Goal: Information Seeking & Learning: Learn about a topic

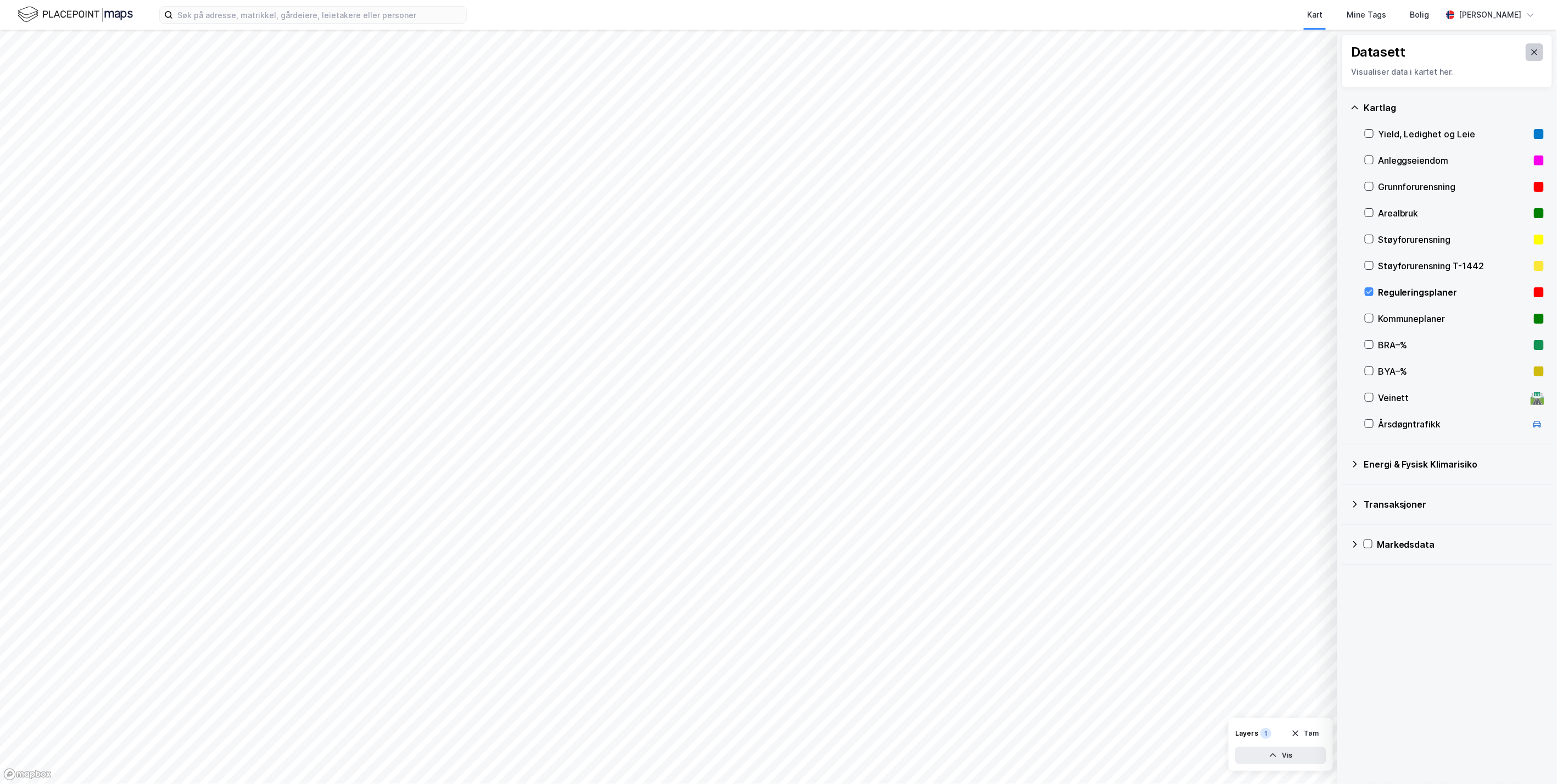
click at [1530, 52] on icon at bounding box center [1535, 52] width 9 height 9
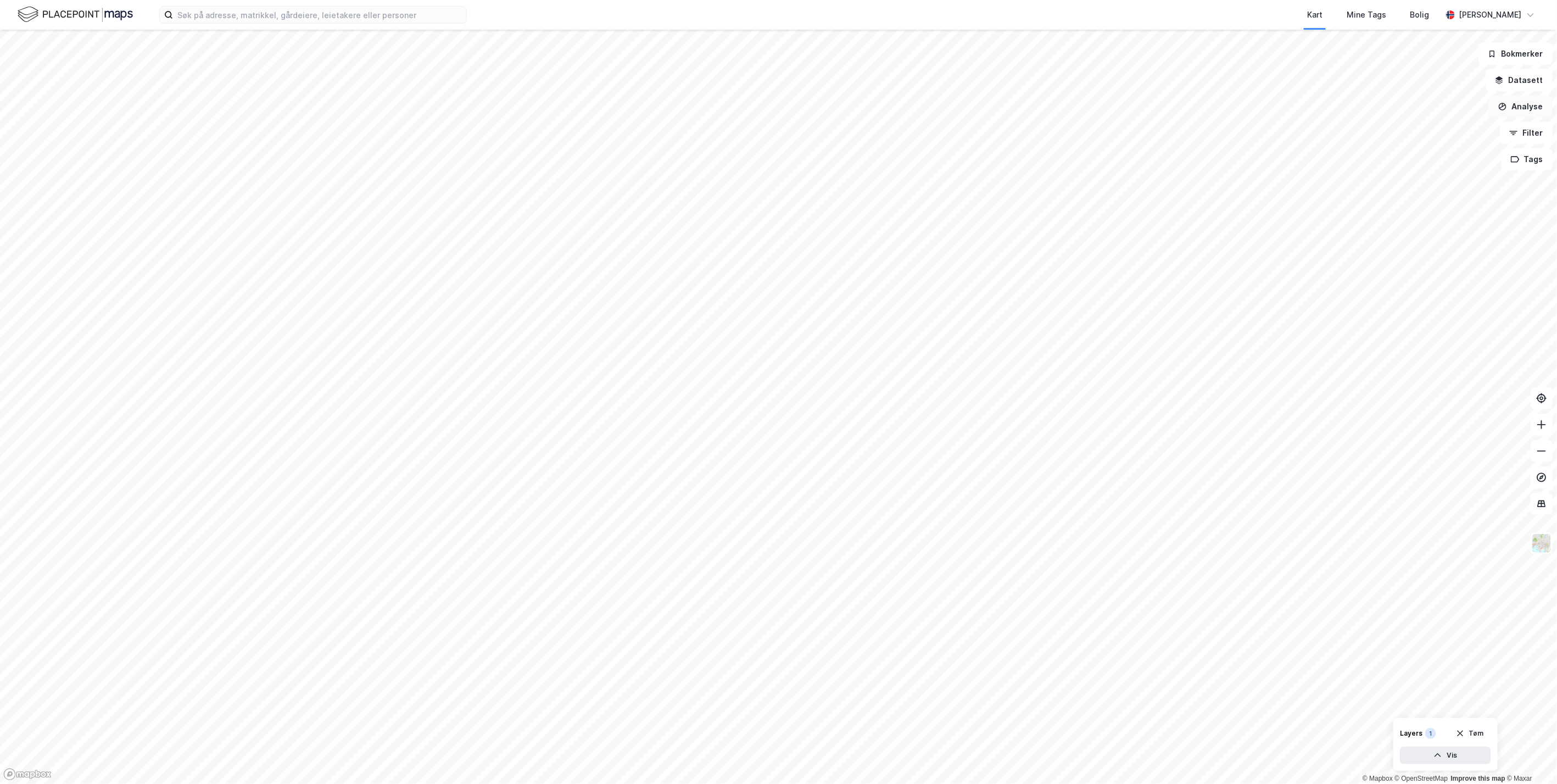
click at [1516, 108] on button "Analyse" at bounding box center [1521, 107] width 63 height 22
click at [1424, 107] on div "Mål avstand" at bounding box center [1426, 107] width 96 height 10
click at [1514, 102] on button "Analyse" at bounding box center [1521, 107] width 63 height 22
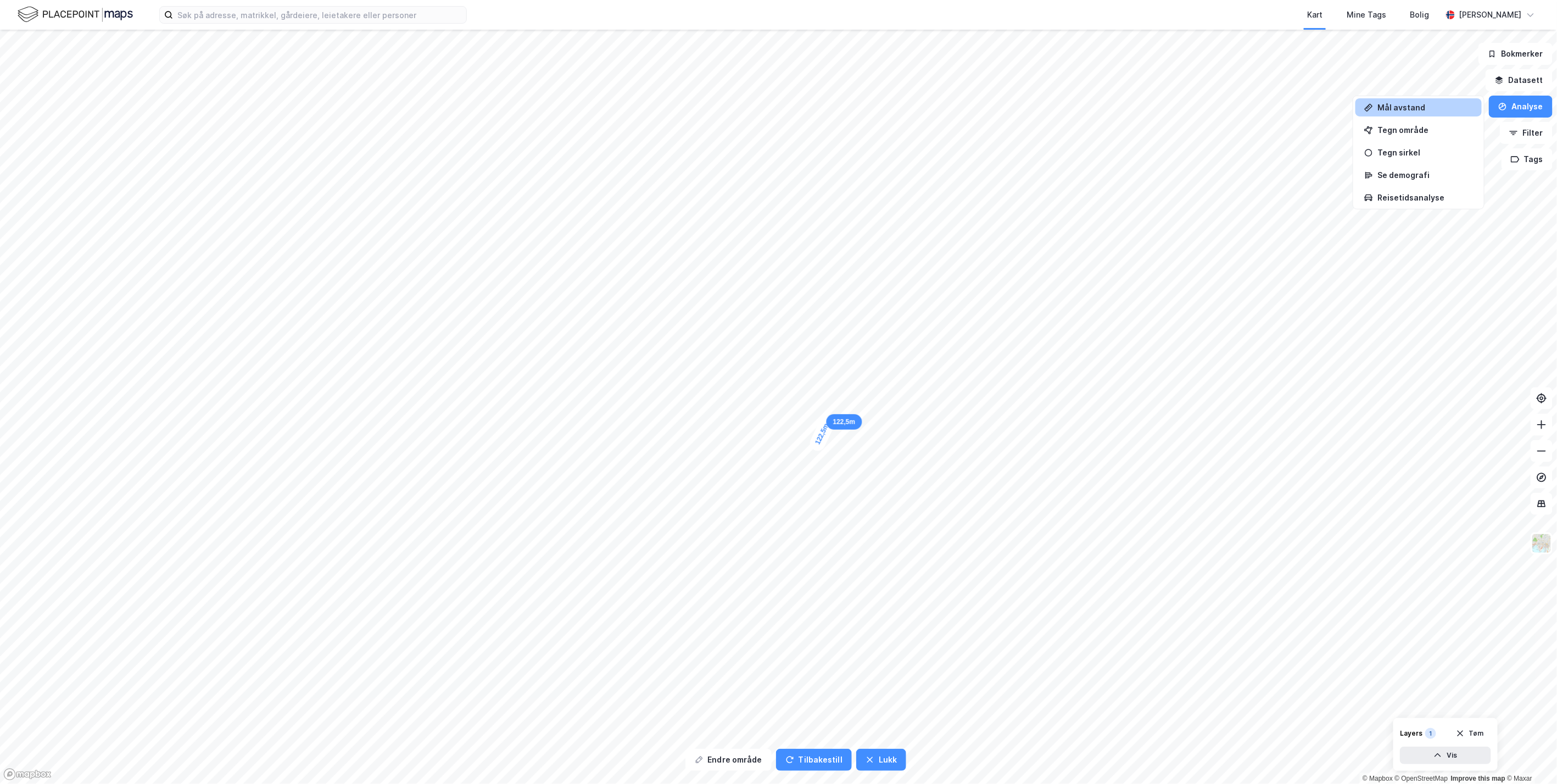
click at [1401, 105] on div "Mål avstand" at bounding box center [1426, 107] width 96 height 10
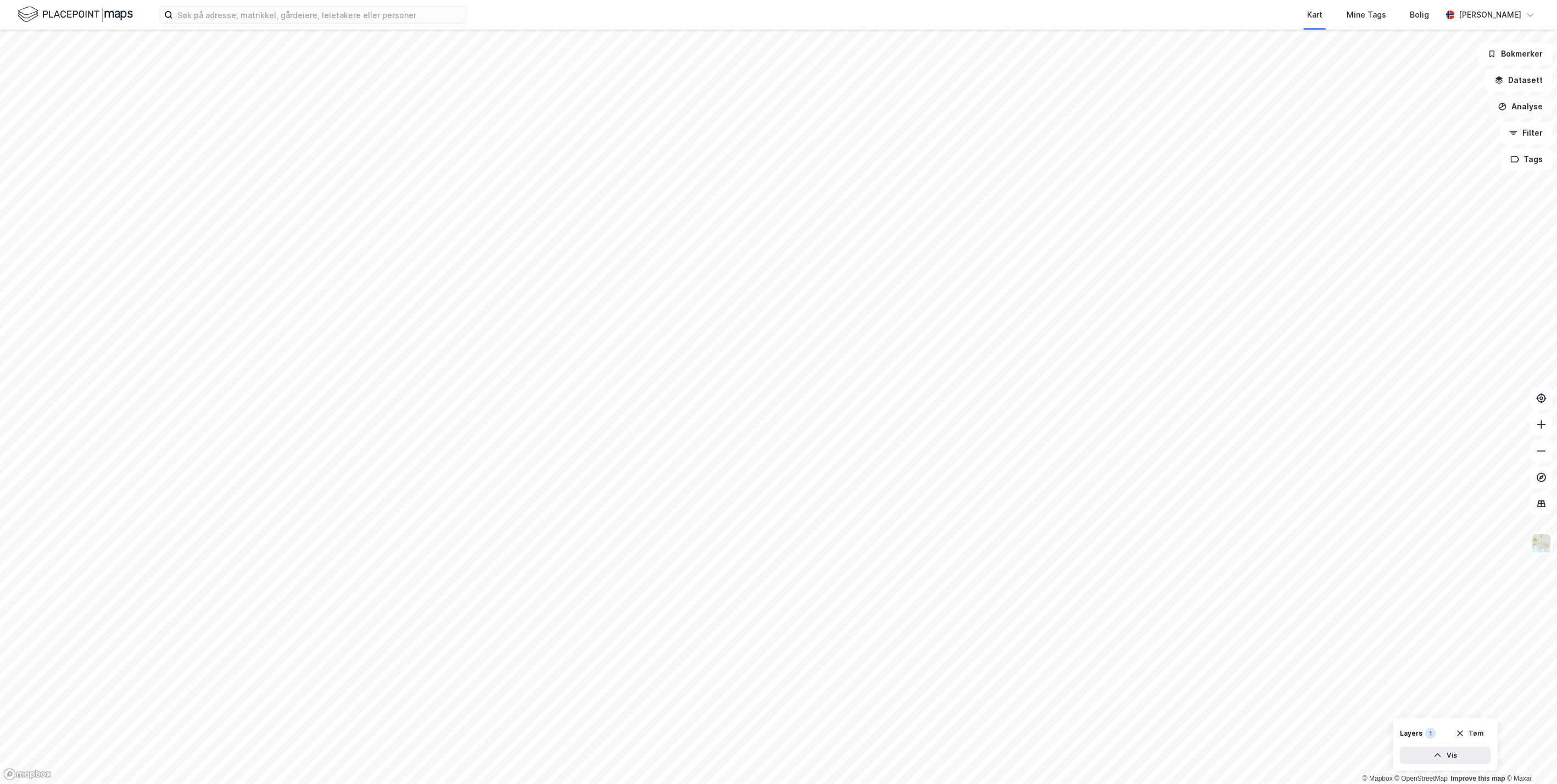
click at [1505, 97] on button "Analyse" at bounding box center [1521, 107] width 63 height 22
click at [1419, 111] on div "Mål avstand" at bounding box center [1426, 107] width 96 height 10
click at [712, 762] on button "Endre område" at bounding box center [728, 760] width 86 height 22
click at [717, 760] on button "Velg område" at bounding box center [726, 760] width 81 height 22
click at [875, 757] on button "Lukk" at bounding box center [881, 760] width 50 height 22
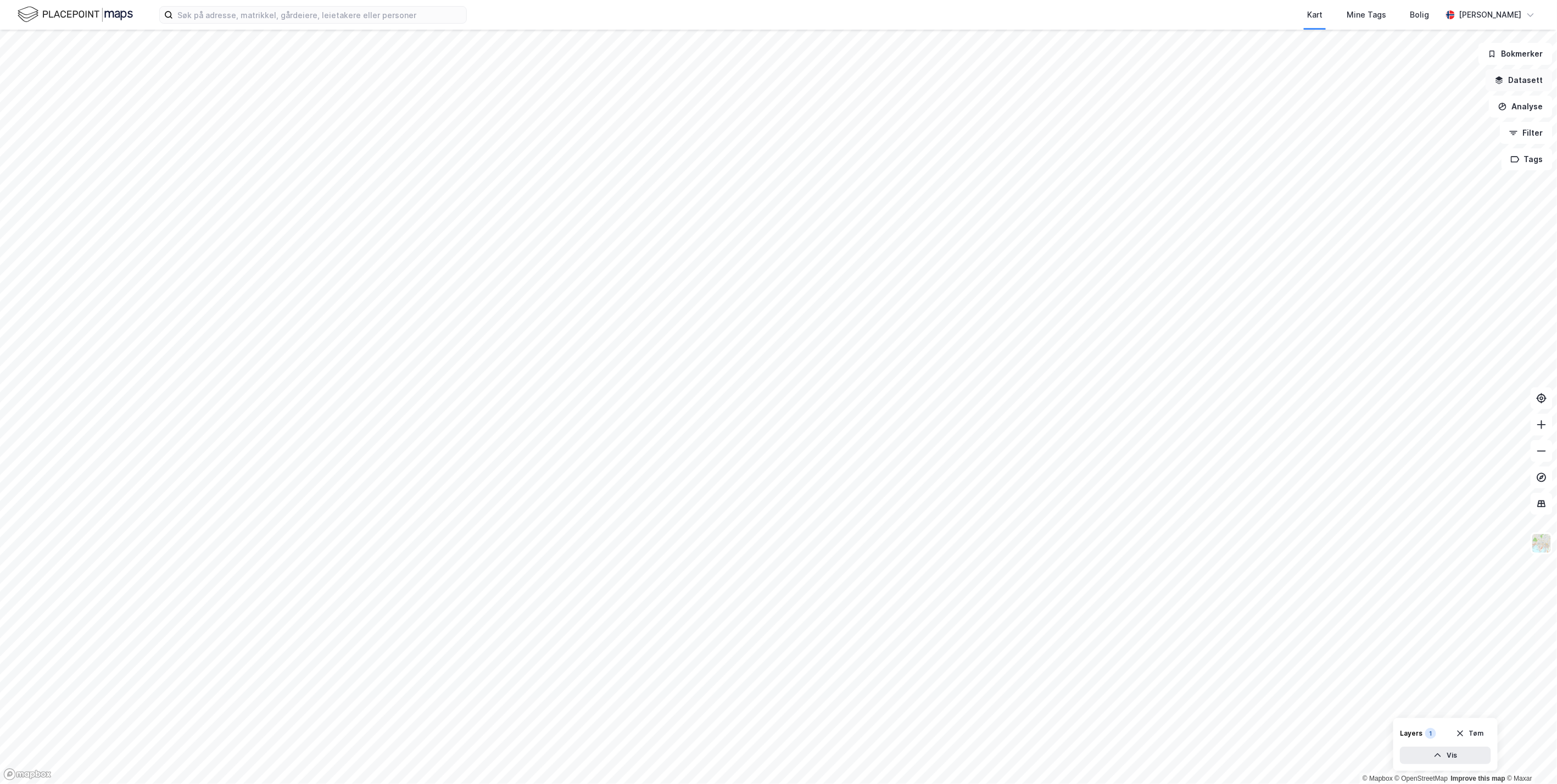
click at [1538, 86] on button "Datasett" at bounding box center [1519, 80] width 67 height 22
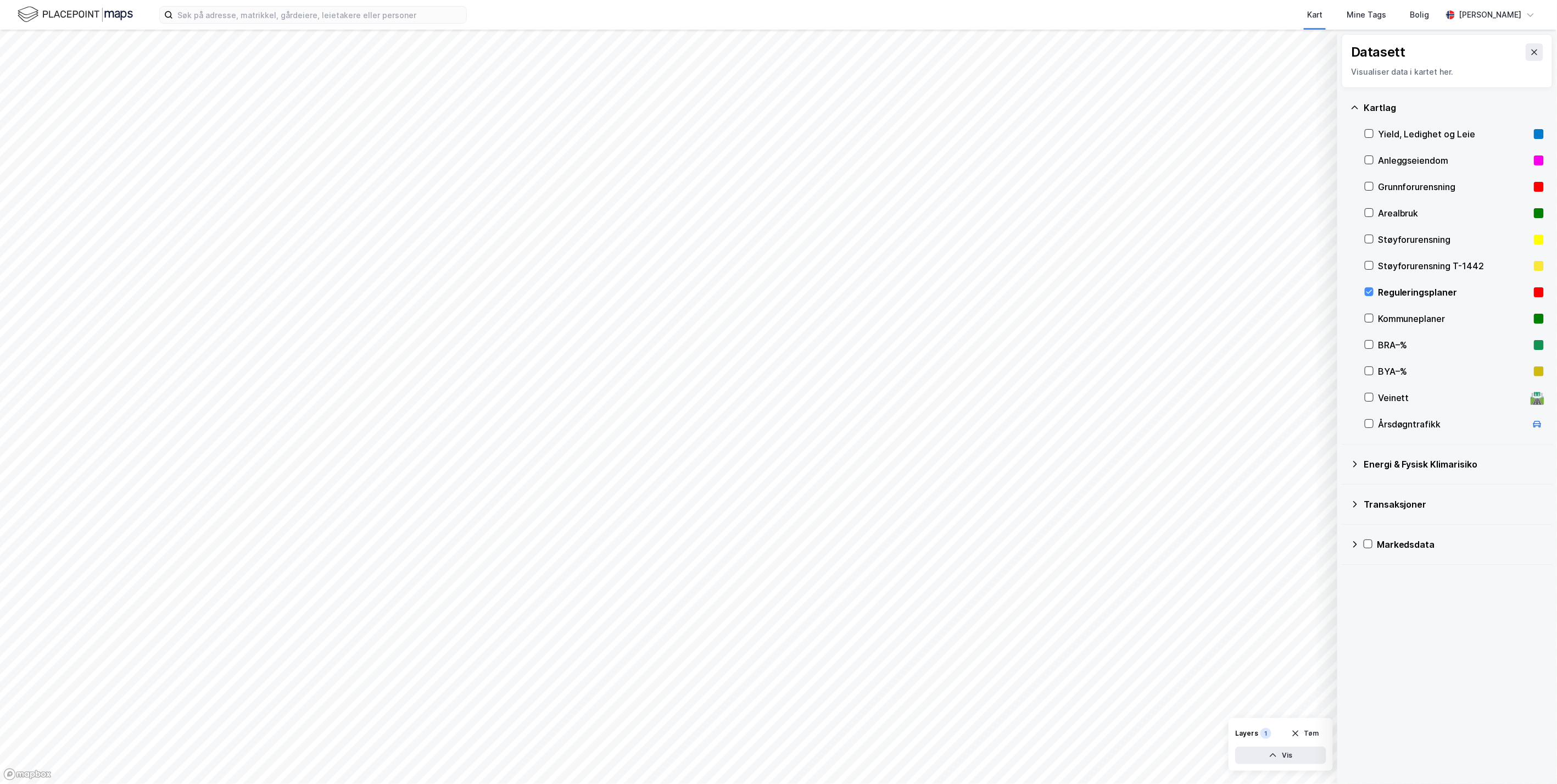
click at [1530, 50] on button at bounding box center [1535, 52] width 18 height 18
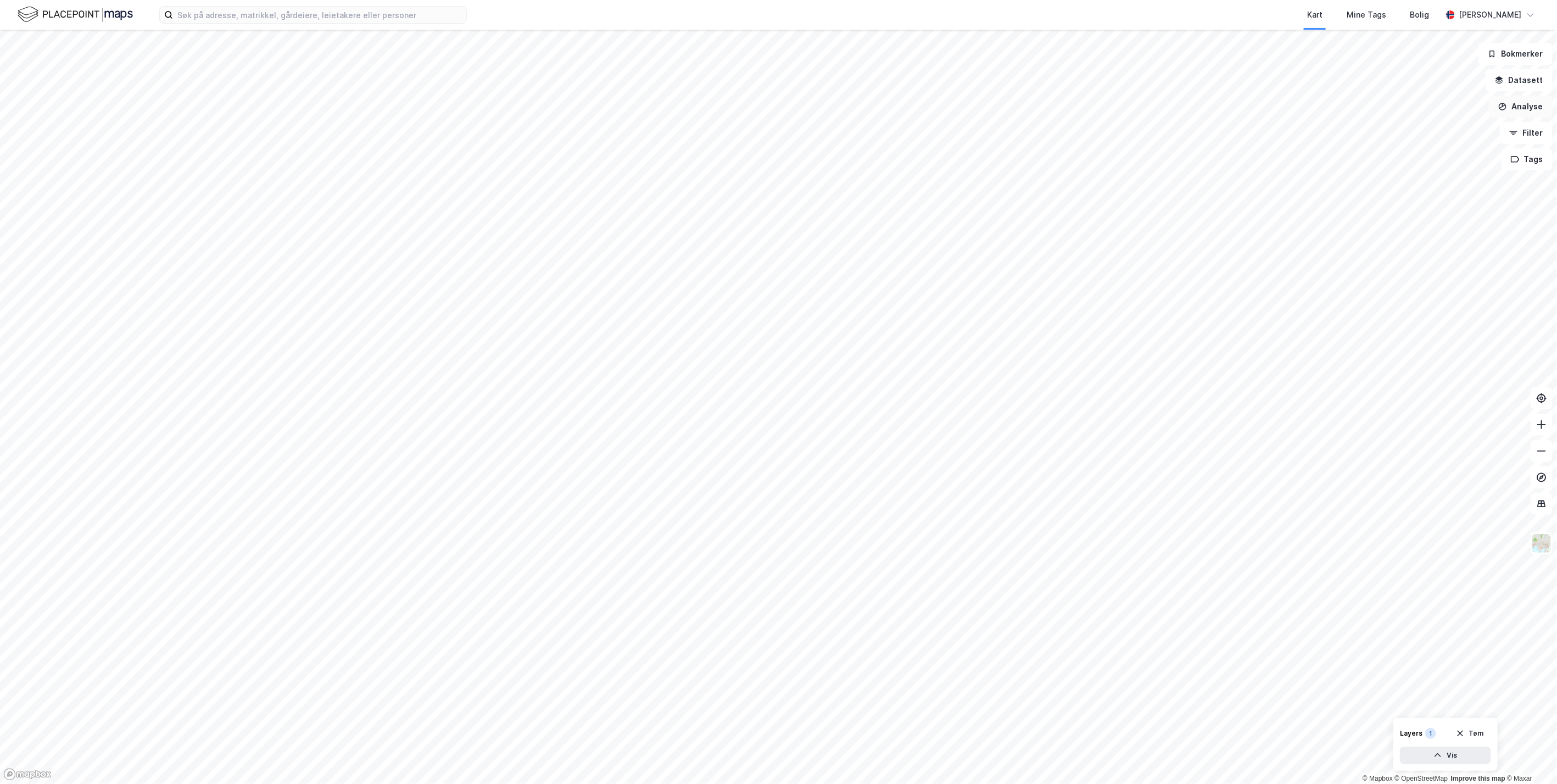
click at [1519, 107] on button "Analyse" at bounding box center [1521, 107] width 63 height 22
click at [1418, 111] on div "Mål avstand" at bounding box center [1426, 107] width 96 height 10
click at [874, 475] on div "71,8m" at bounding box center [870, 488] width 24 height 35
click at [874, 475] on div "70,4m" at bounding box center [870, 488] width 25 height 35
click at [727, 759] on button "Velg område" at bounding box center [726, 760] width 81 height 22
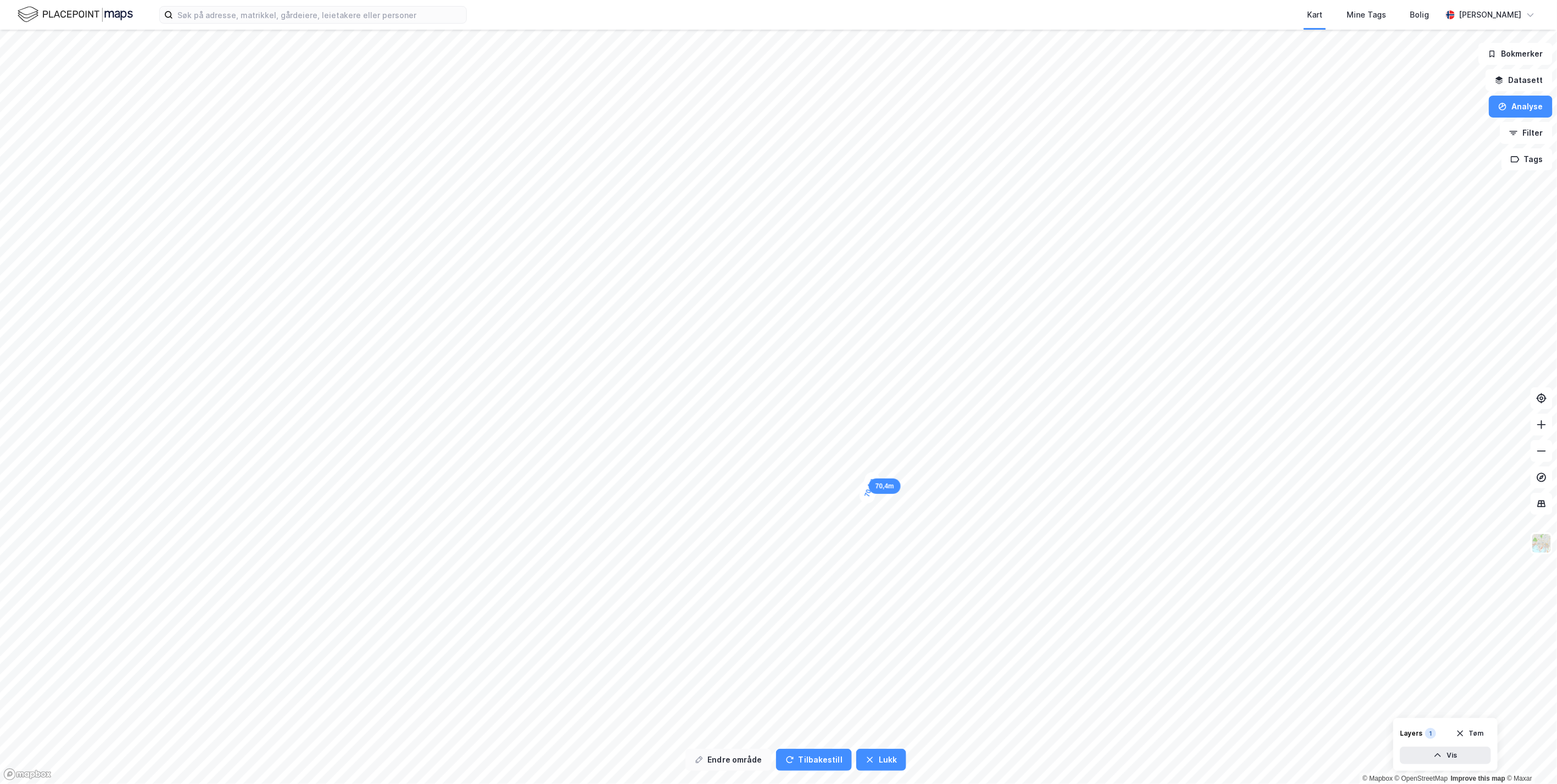
click at [722, 760] on button "Endre område" at bounding box center [728, 760] width 86 height 22
drag, startPoint x: 709, startPoint y: 760, endPoint x: 707, endPoint y: 751, distance: 9.2
click at [709, 760] on button "Velg område" at bounding box center [726, 760] width 81 height 22
click at [874, 761] on button "Lukk" at bounding box center [881, 760] width 50 height 22
click at [1519, 107] on button "Analyse" at bounding box center [1521, 107] width 63 height 22
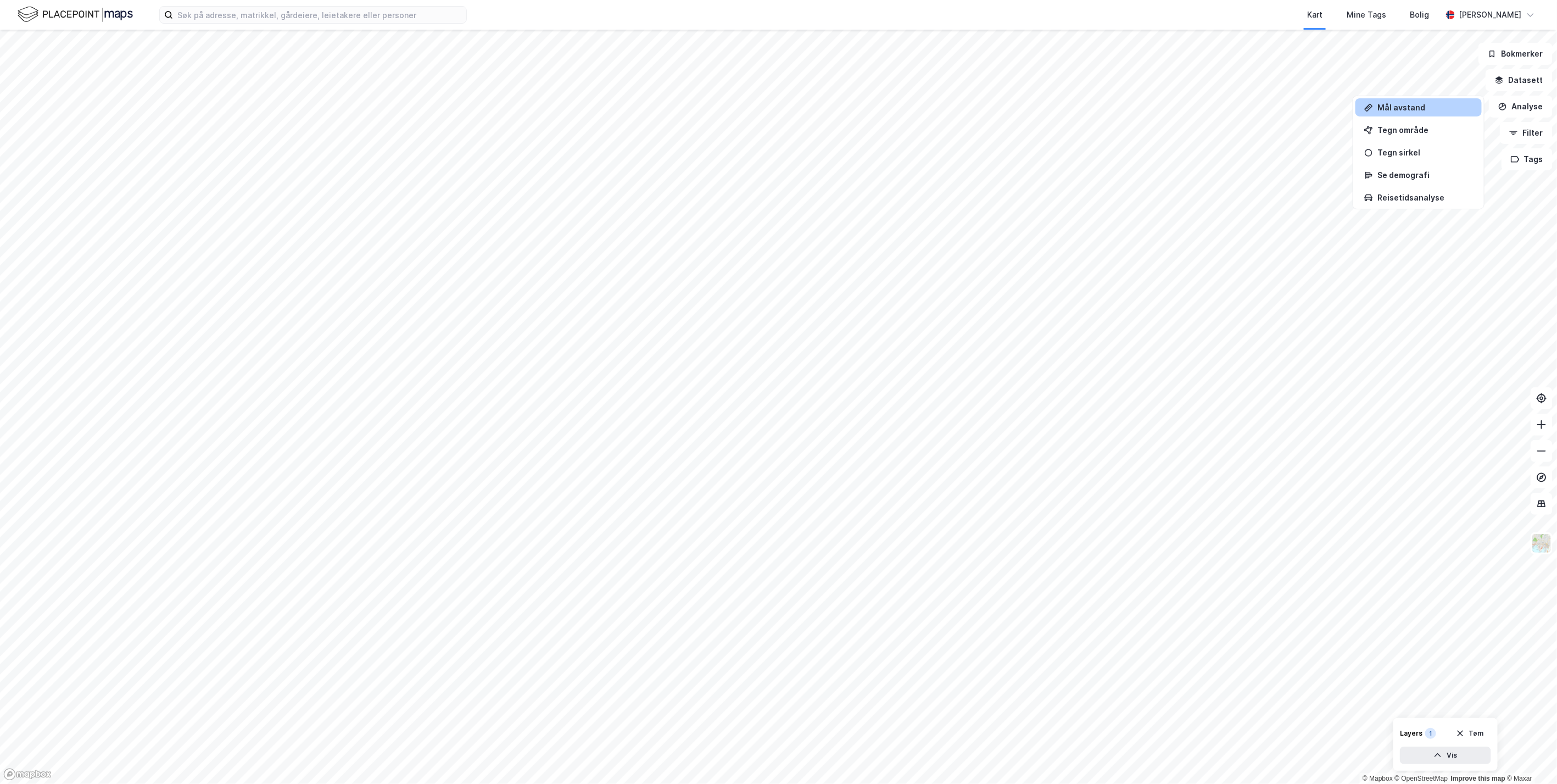
click at [1415, 107] on div "Mål avstand" at bounding box center [1426, 107] width 96 height 10
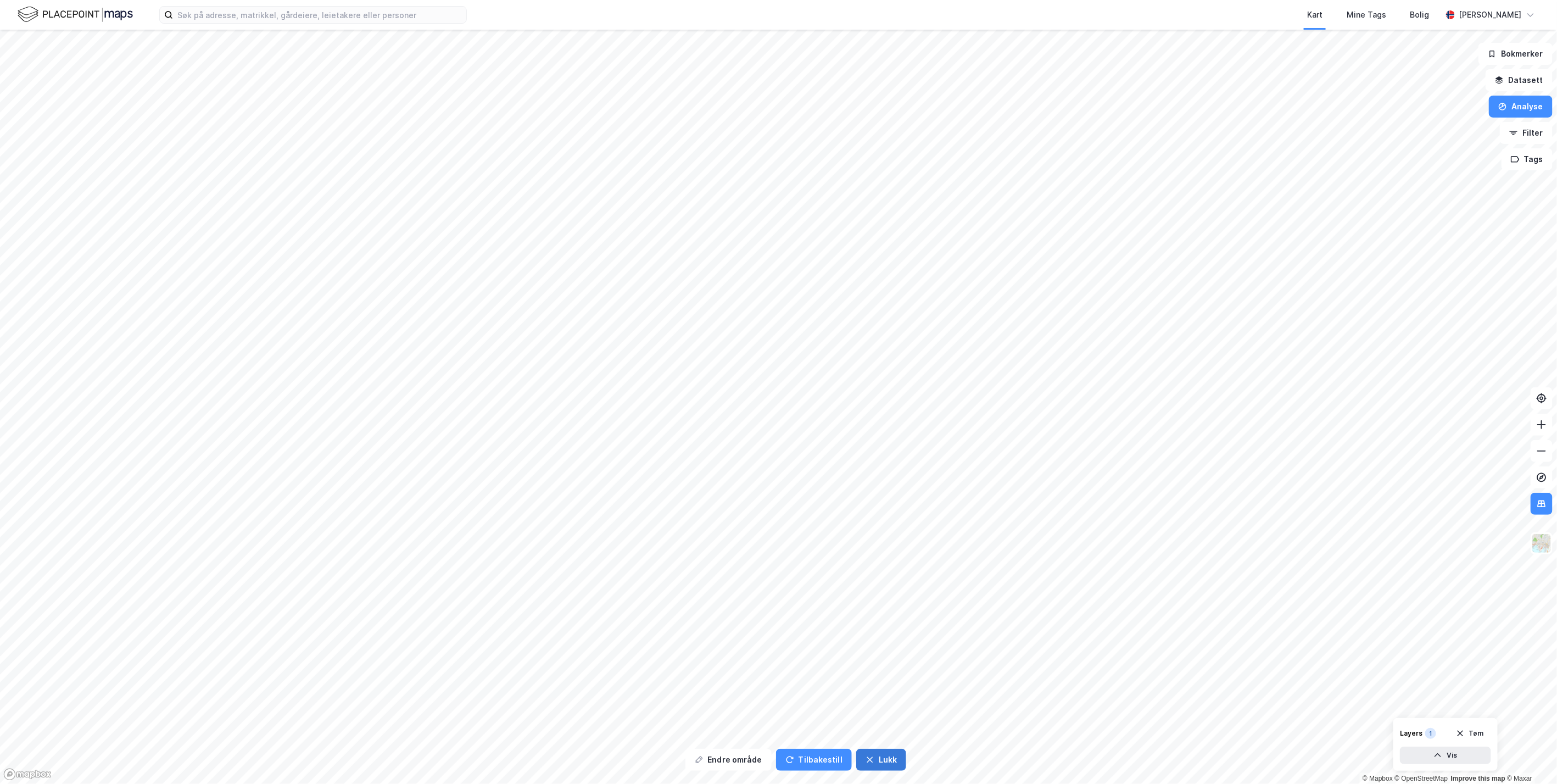
click at [890, 756] on button "Lukk" at bounding box center [881, 760] width 50 height 22
click at [1546, 476] on icon at bounding box center [1542, 477] width 10 height 10
drag, startPoint x: 1549, startPoint y: 476, endPoint x: 1547, endPoint y: 494, distance: 18.1
click at [1549, 476] on button at bounding box center [1542, 477] width 22 height 22
click at [1544, 502] on icon at bounding box center [1542, 503] width 11 height 11
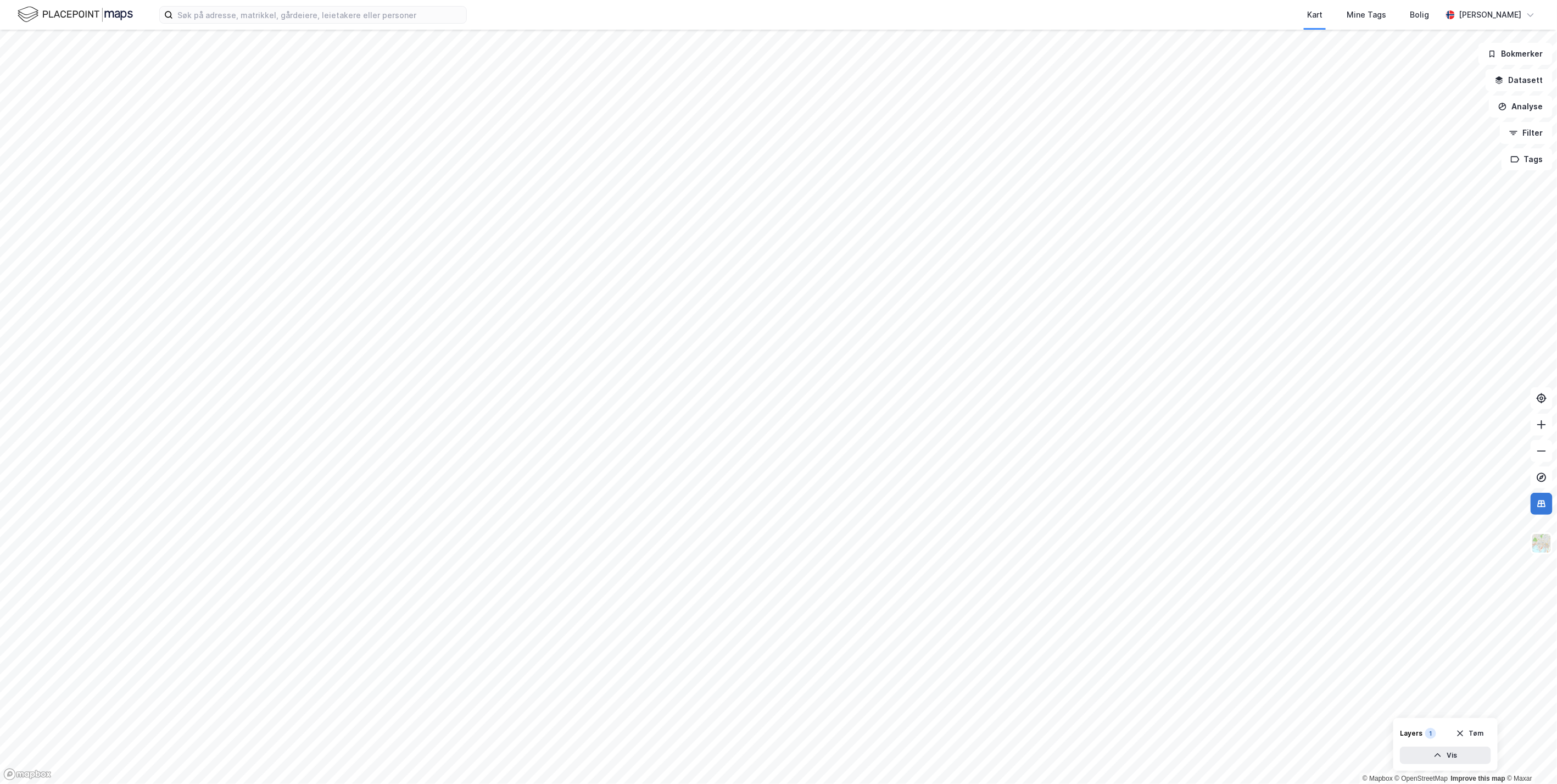
click at [1544, 503] on icon at bounding box center [1542, 503] width 7 height 1
drag, startPoint x: 1516, startPoint y: 105, endPoint x: 1519, endPoint y: 109, distance: 5.0
click at [1516, 105] on button "Analyse" at bounding box center [1521, 107] width 63 height 22
click at [1406, 110] on div "Mål avstand" at bounding box center [1426, 107] width 96 height 10
click at [1528, 103] on button "Analyse" at bounding box center [1521, 107] width 63 height 22
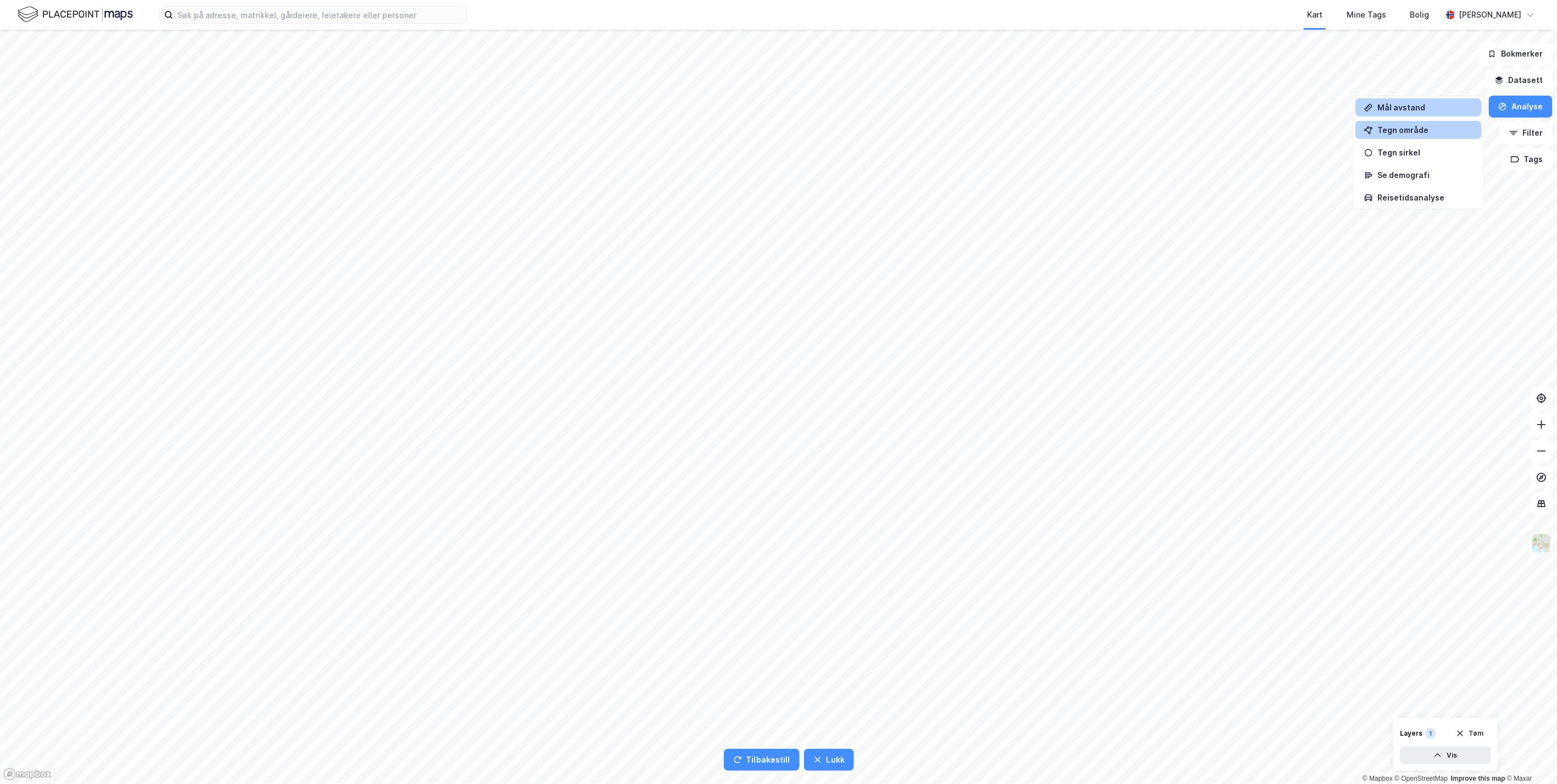
click at [1440, 130] on div "Tegn område" at bounding box center [1426, 130] width 96 height 10
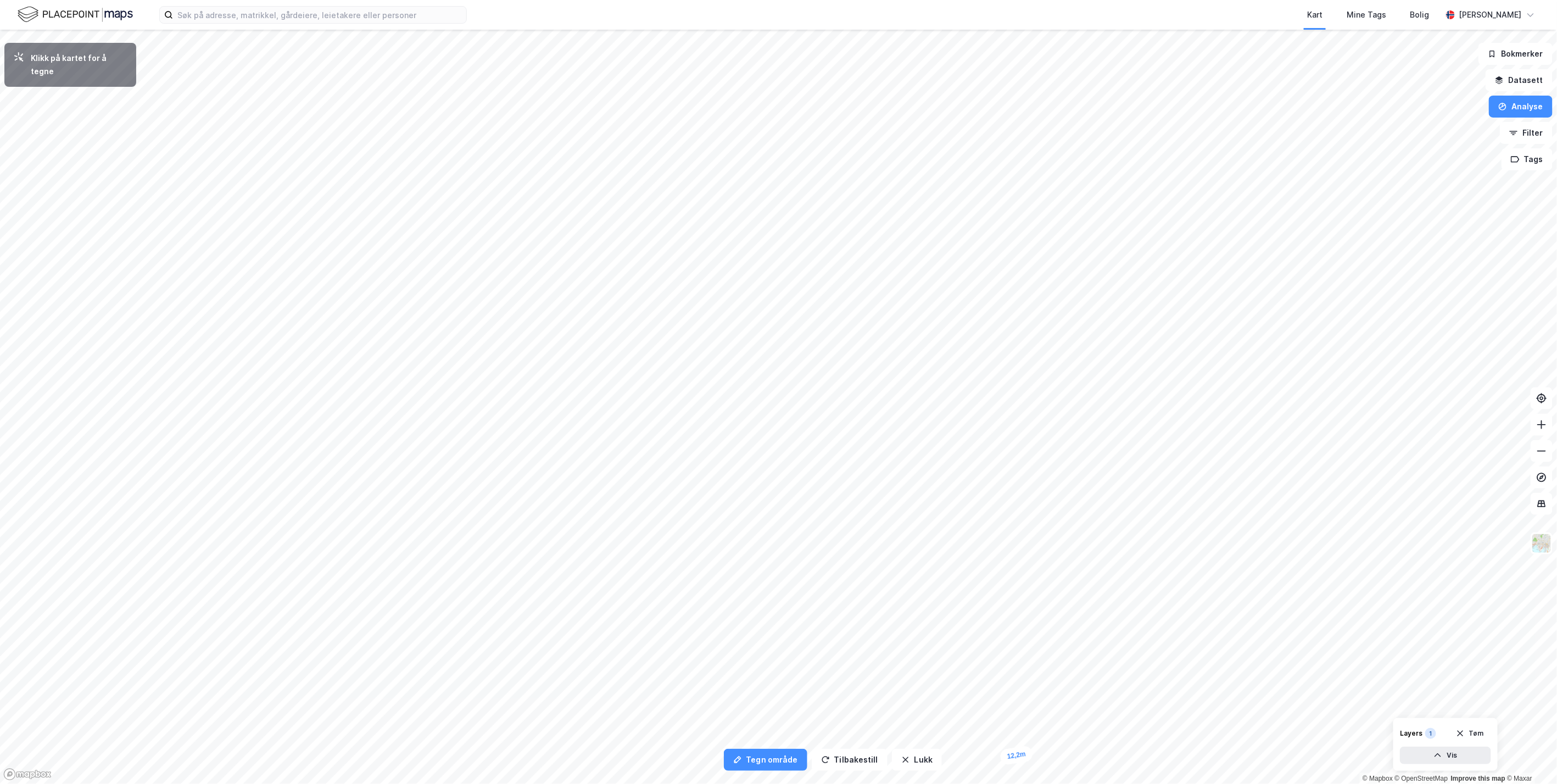
click at [1020, 754] on div "12,2m" at bounding box center [1017, 755] width 34 height 20
click at [921, 618] on div "19,2m" at bounding box center [921, 624] width 23 height 35
click at [930, 591] on div "45,4m" at bounding box center [940, 601] width 34 height 33
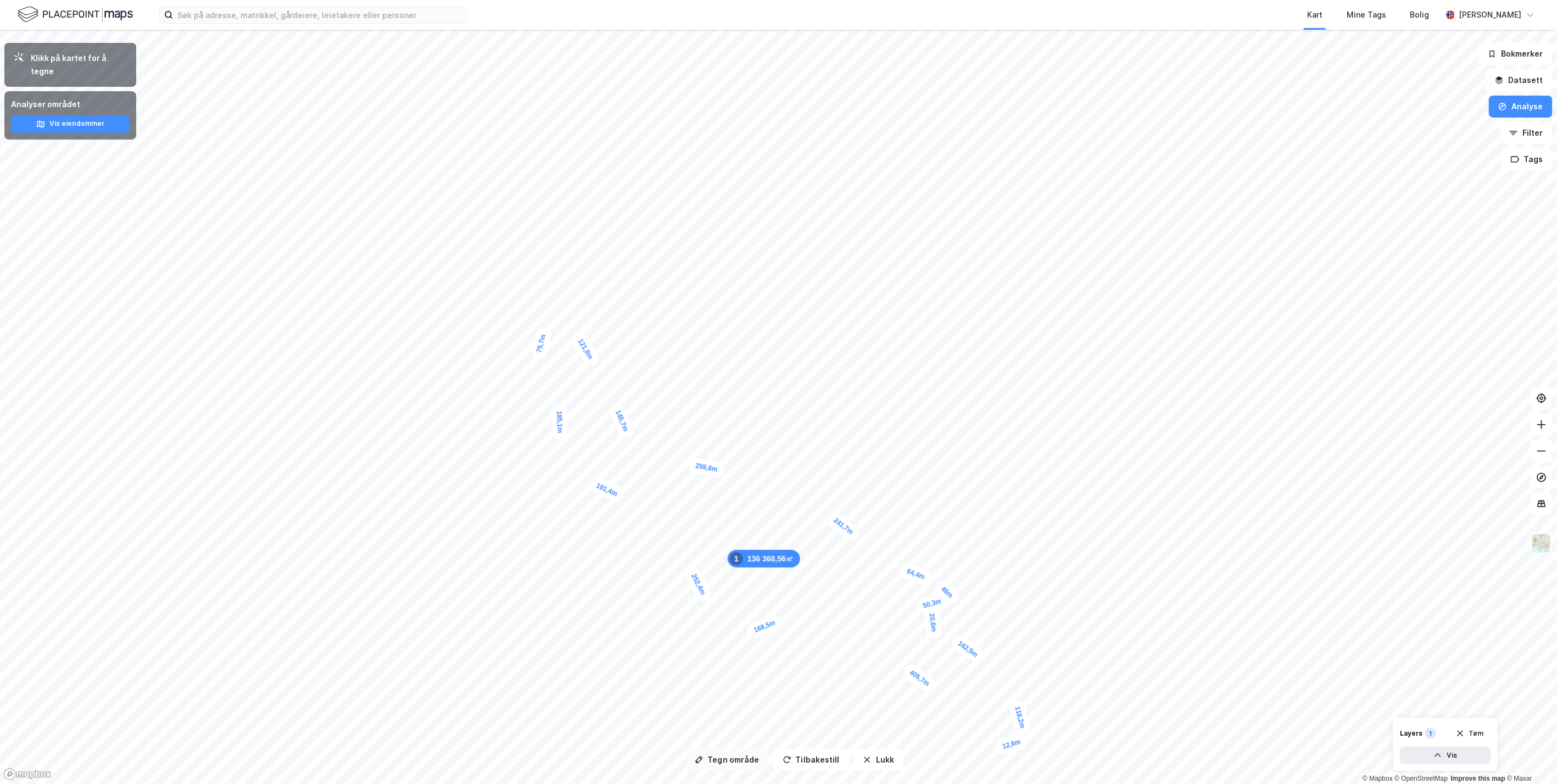
click at [748, 760] on button "Tegn område" at bounding box center [727, 760] width 83 height 22
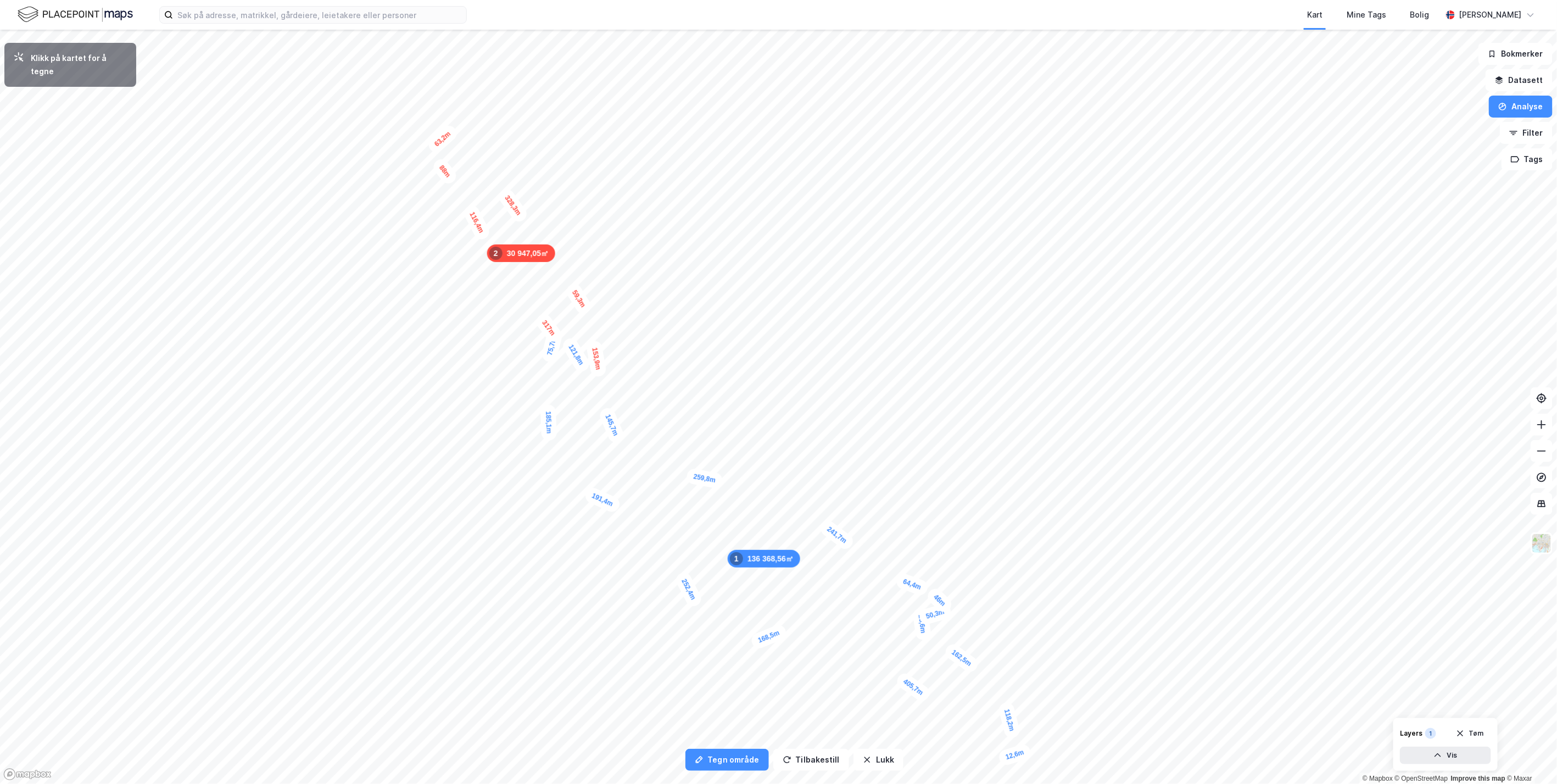
click at [493, 252] on div "2" at bounding box center [496, 253] width 13 height 13
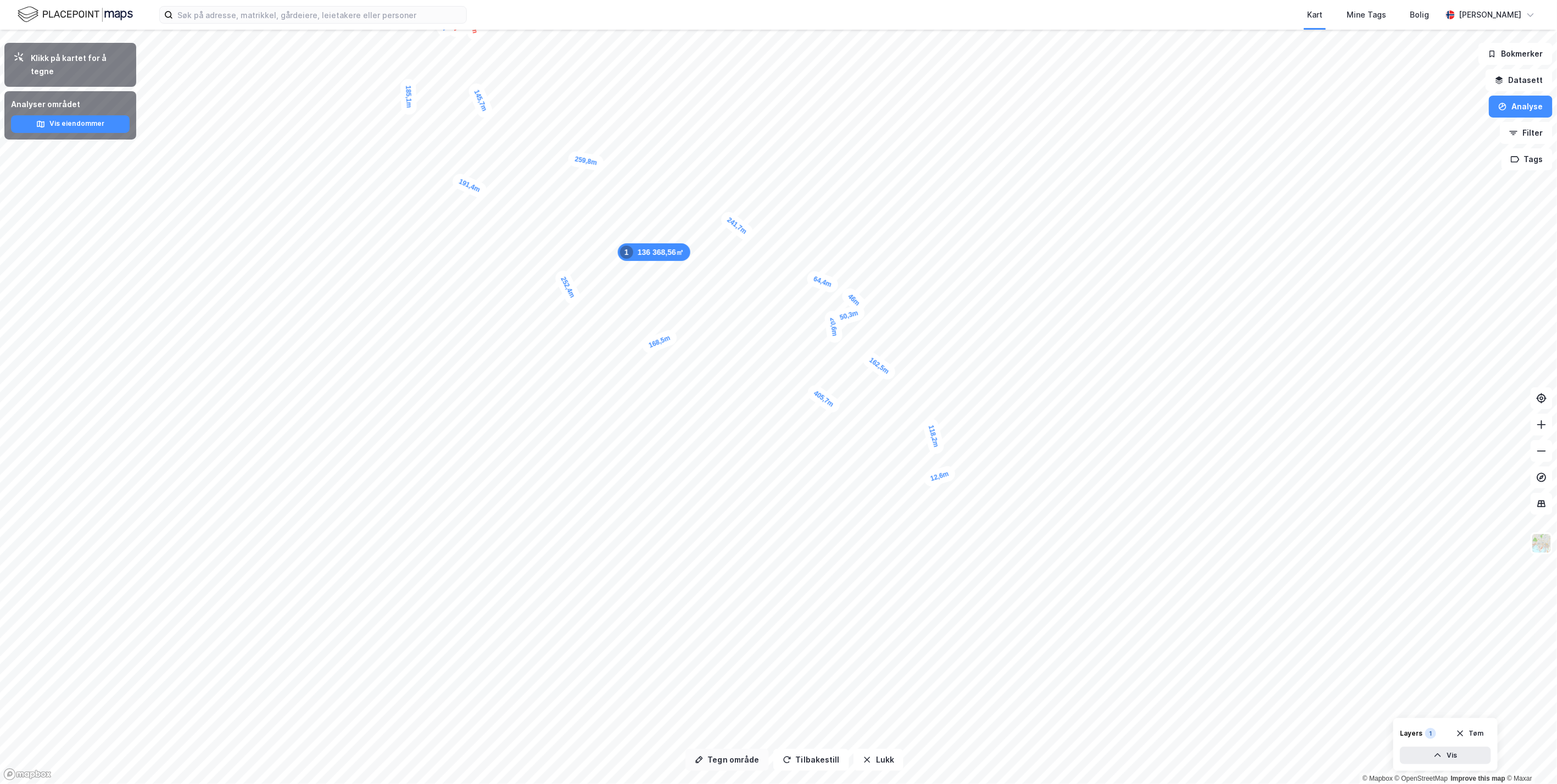
drag, startPoint x: 728, startPoint y: 765, endPoint x: 724, endPoint y: 752, distance: 13.6
click at [728, 765] on button "Tegn område" at bounding box center [727, 760] width 83 height 22
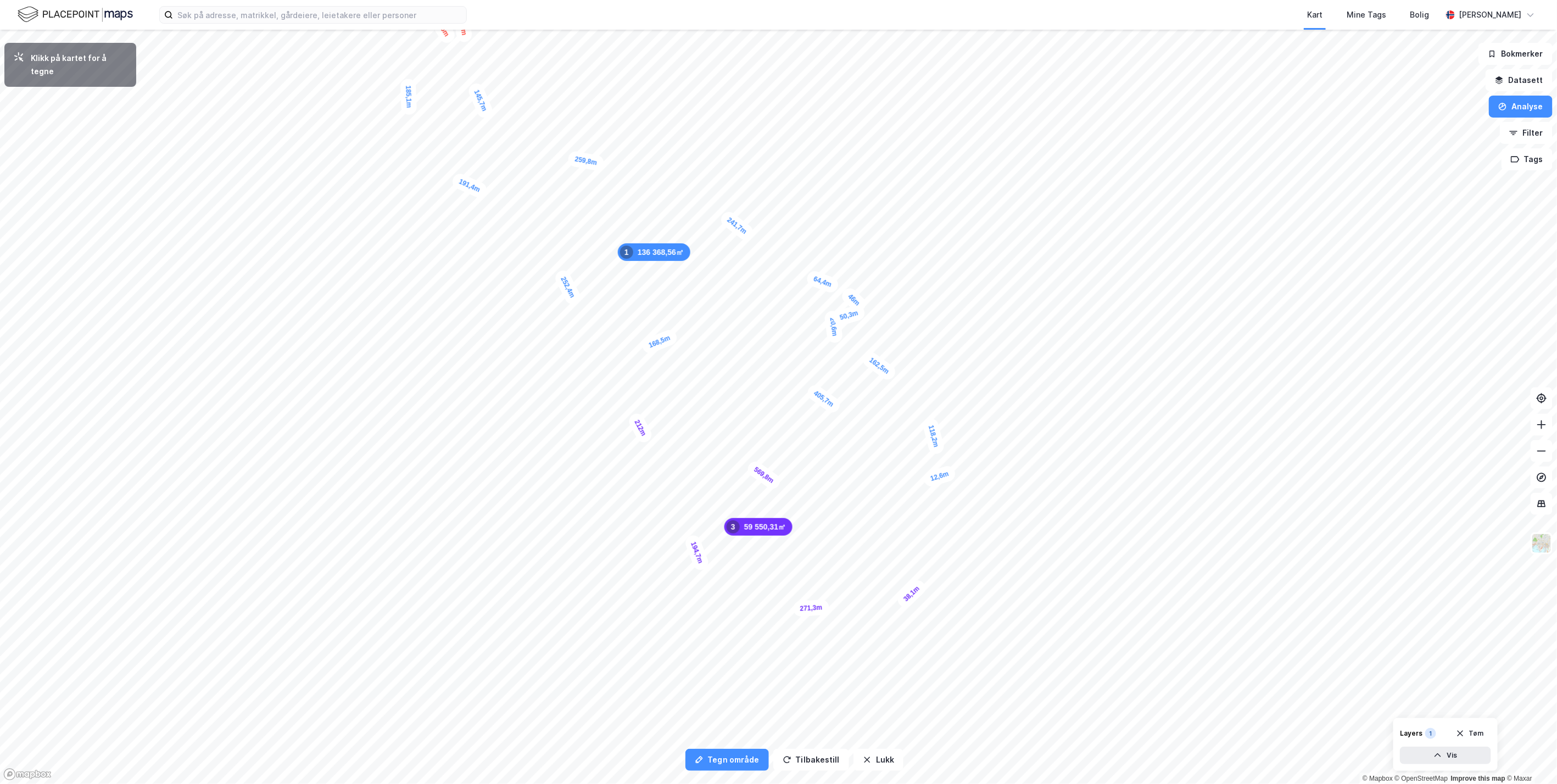
click at [921, 585] on div "38,1m" at bounding box center [911, 593] width 33 height 33
click at [985, 562] on div "26,7m" at bounding box center [981, 573] width 29 height 35
click at [945, 475] on div "12,6m" at bounding box center [940, 476] width 35 height 24
click at [933, 483] on div "17,9m" at bounding box center [940, 478] width 35 height 29
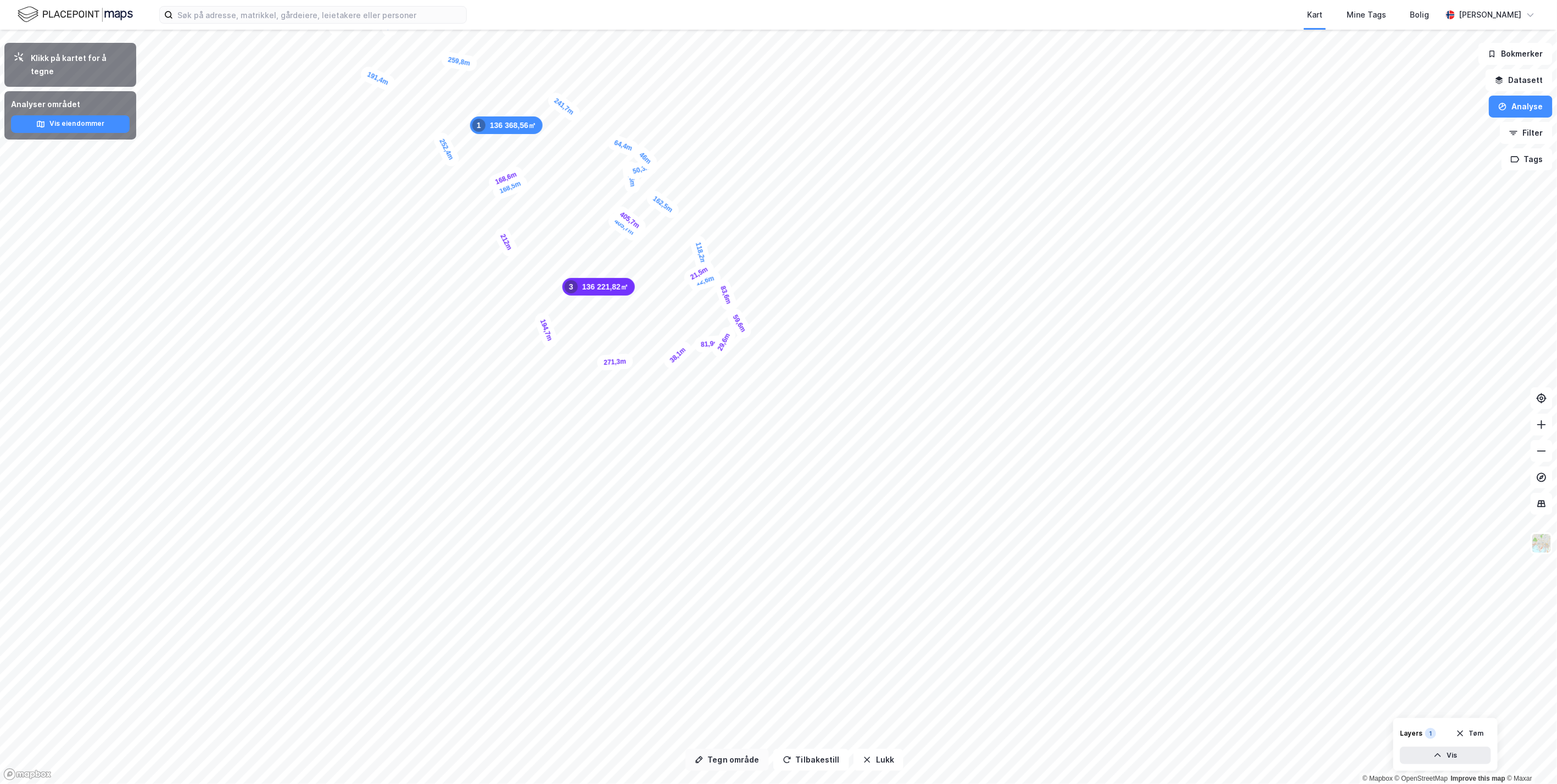
click at [737, 757] on button "Tegn område" at bounding box center [727, 760] width 83 height 22
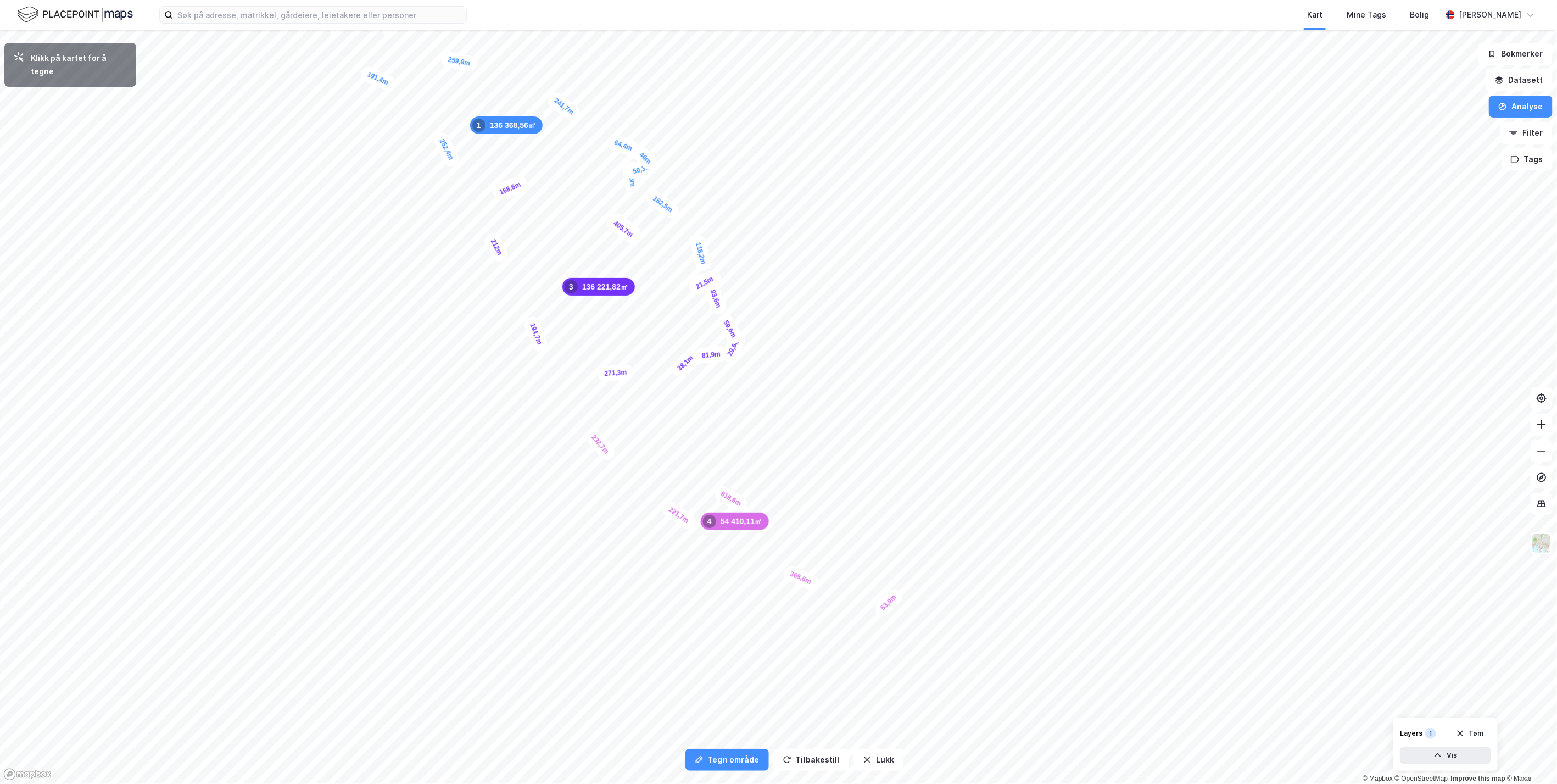
click at [896, 593] on div "53,9m" at bounding box center [888, 602] width 33 height 33
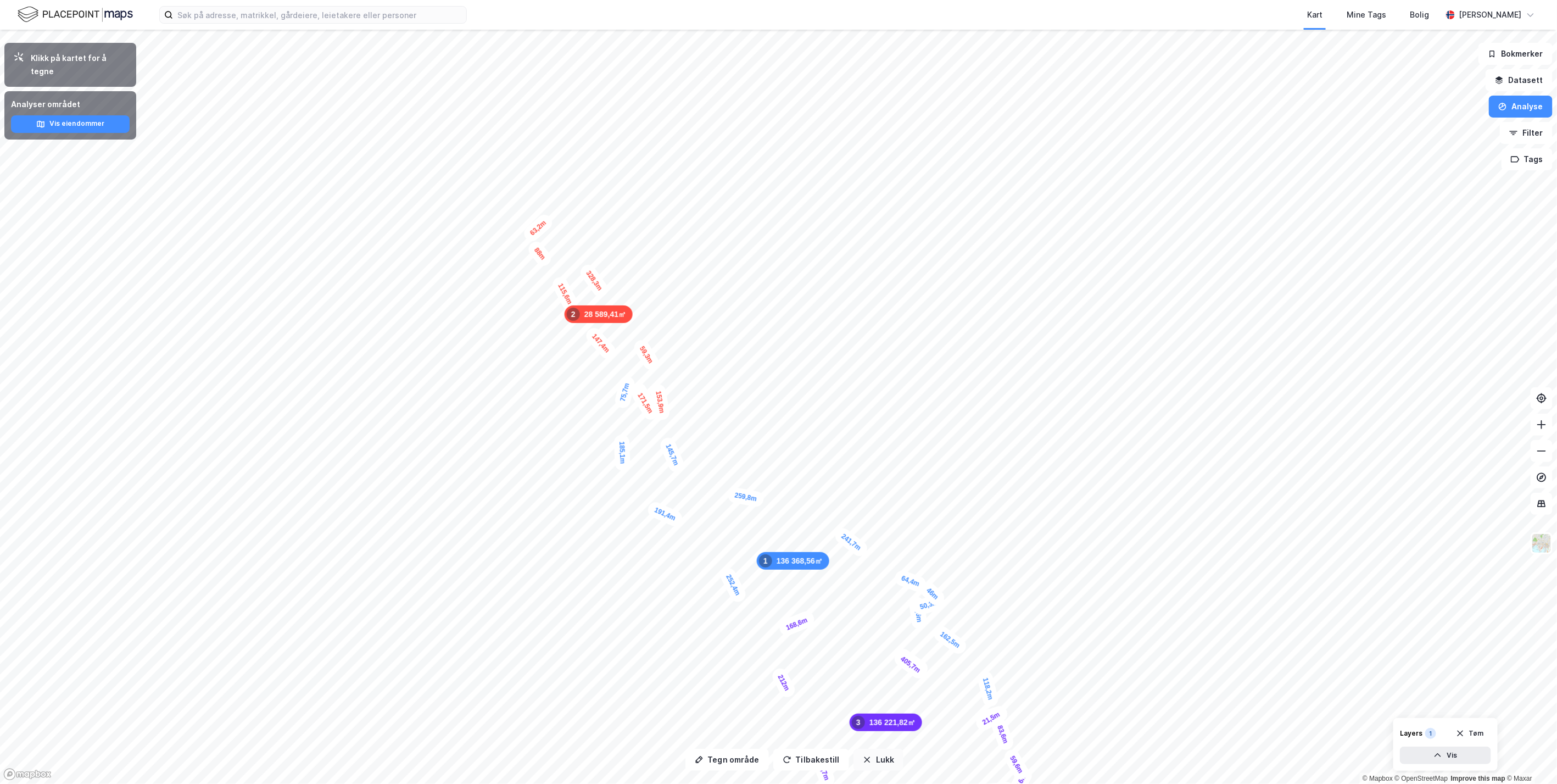
click at [873, 763] on button "Lukk" at bounding box center [878, 760] width 50 height 22
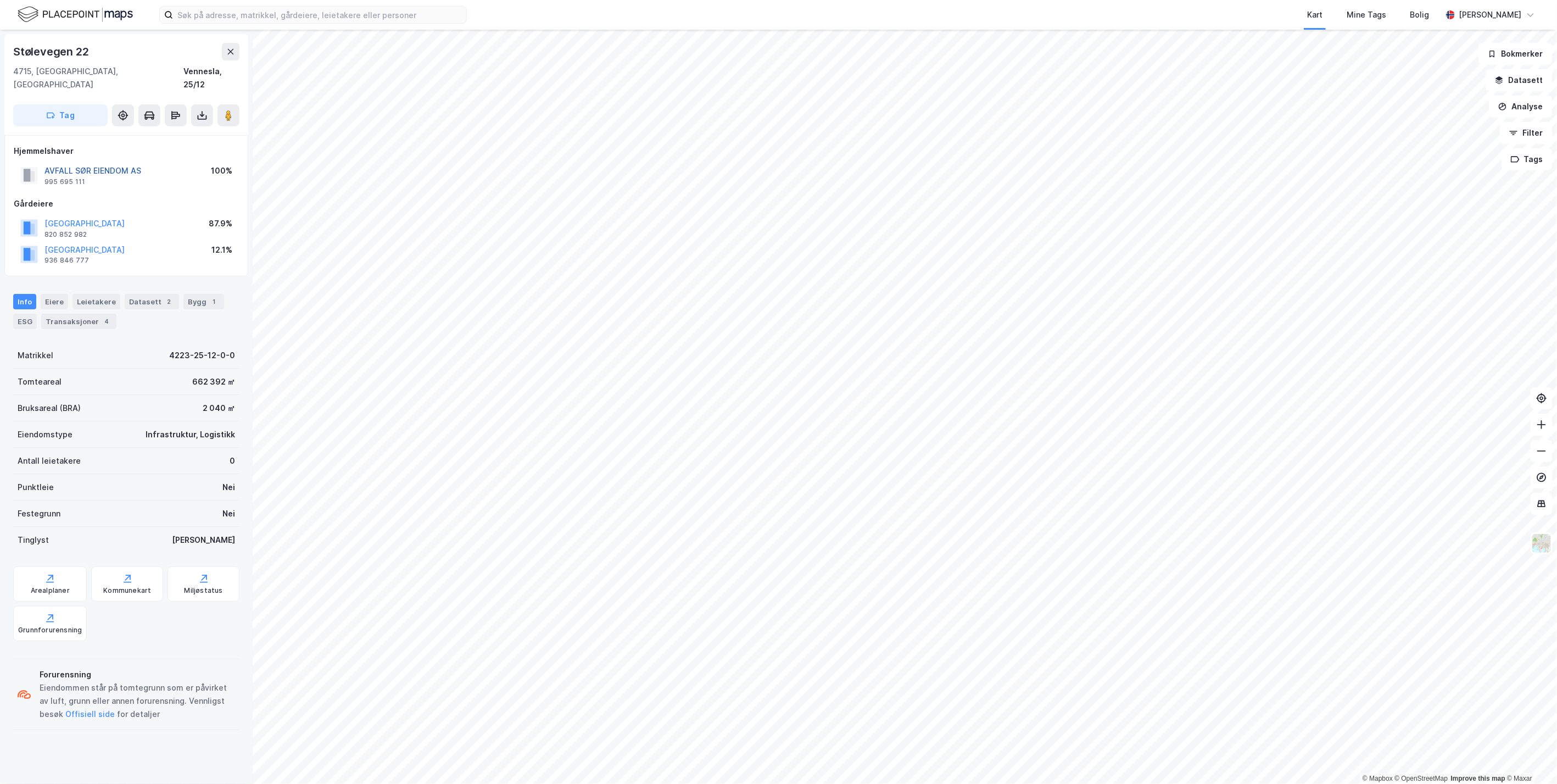
click at [0, 0] on button "AVFALL SØR EIENDOM AS" at bounding box center [0, 0] width 0 height 0
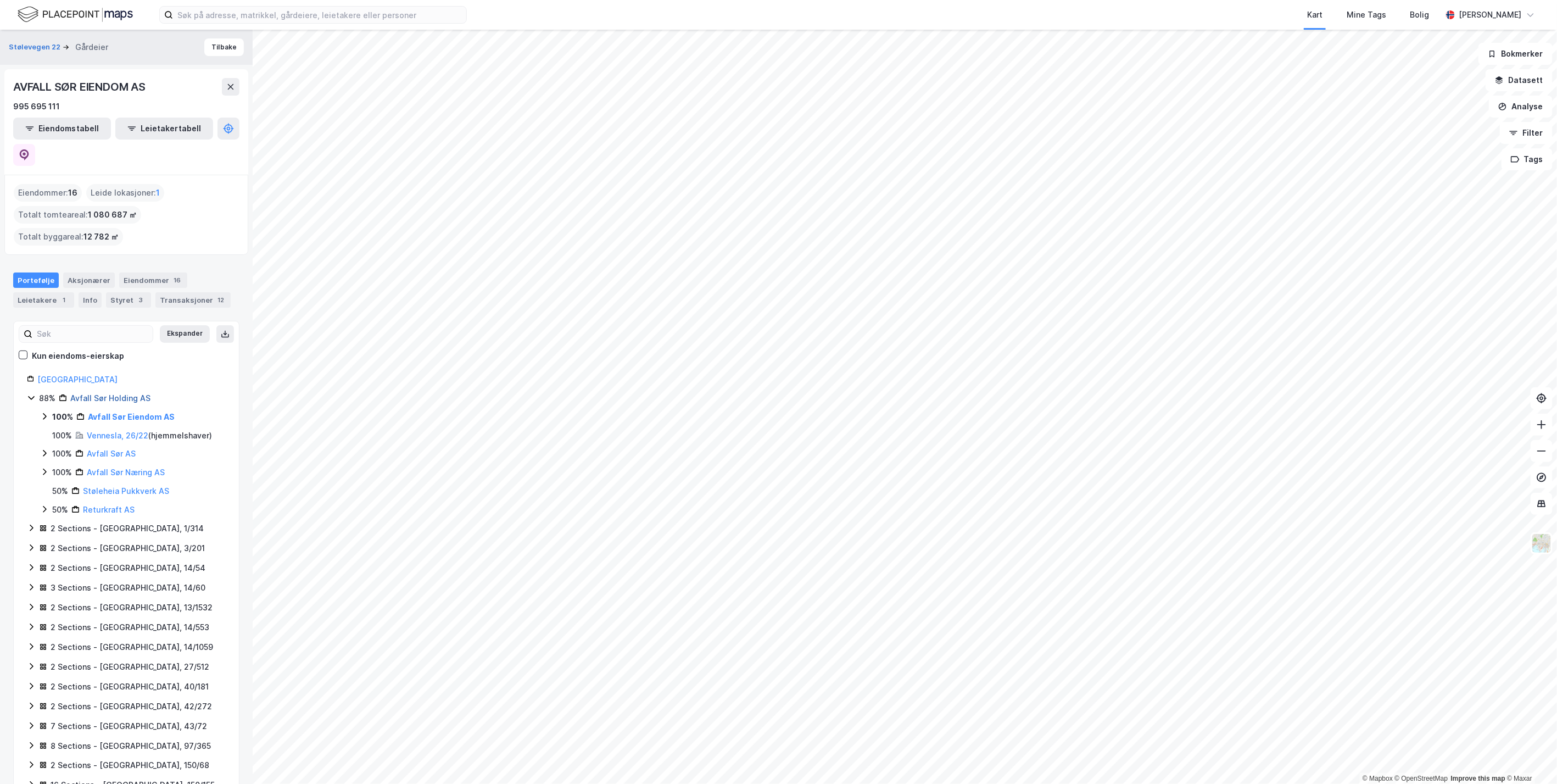
click at [133, 393] on link "Avfall Sør Holding AS" at bounding box center [110, 398] width 80 height 10
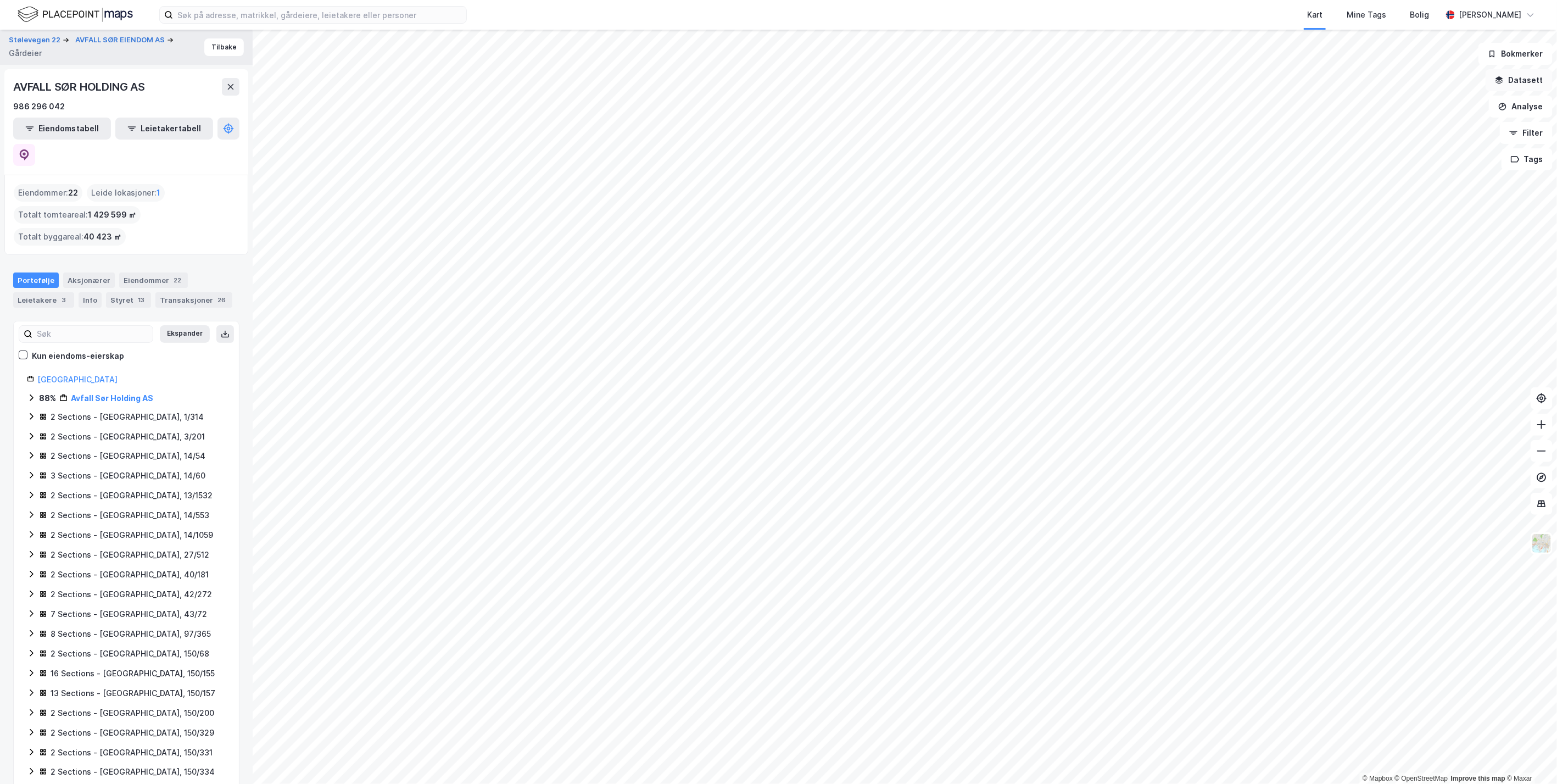
click at [1533, 80] on button "Datasett" at bounding box center [1519, 80] width 67 height 22
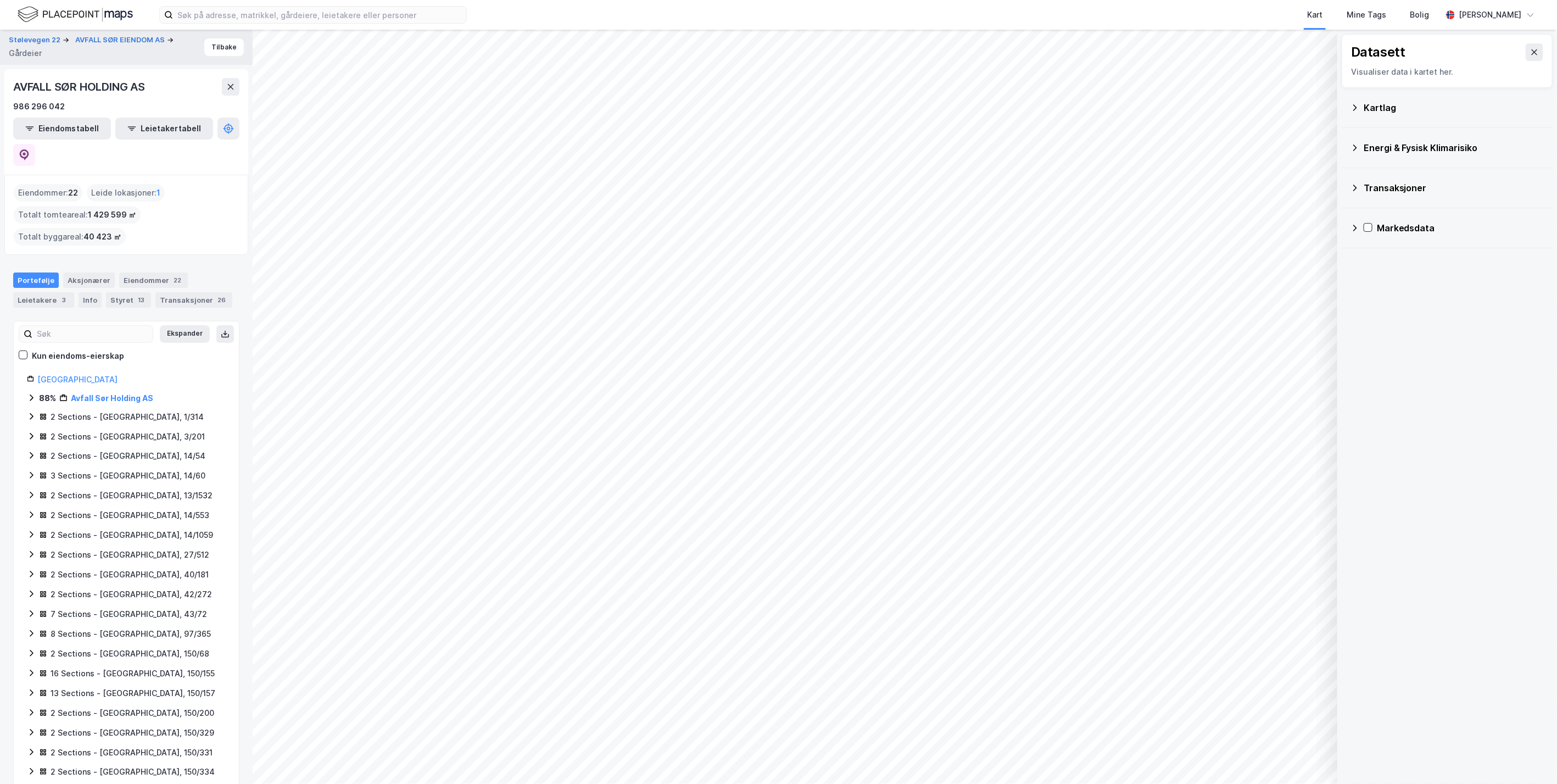
click at [1399, 107] on div "Kartlag" at bounding box center [1454, 108] width 181 height 13
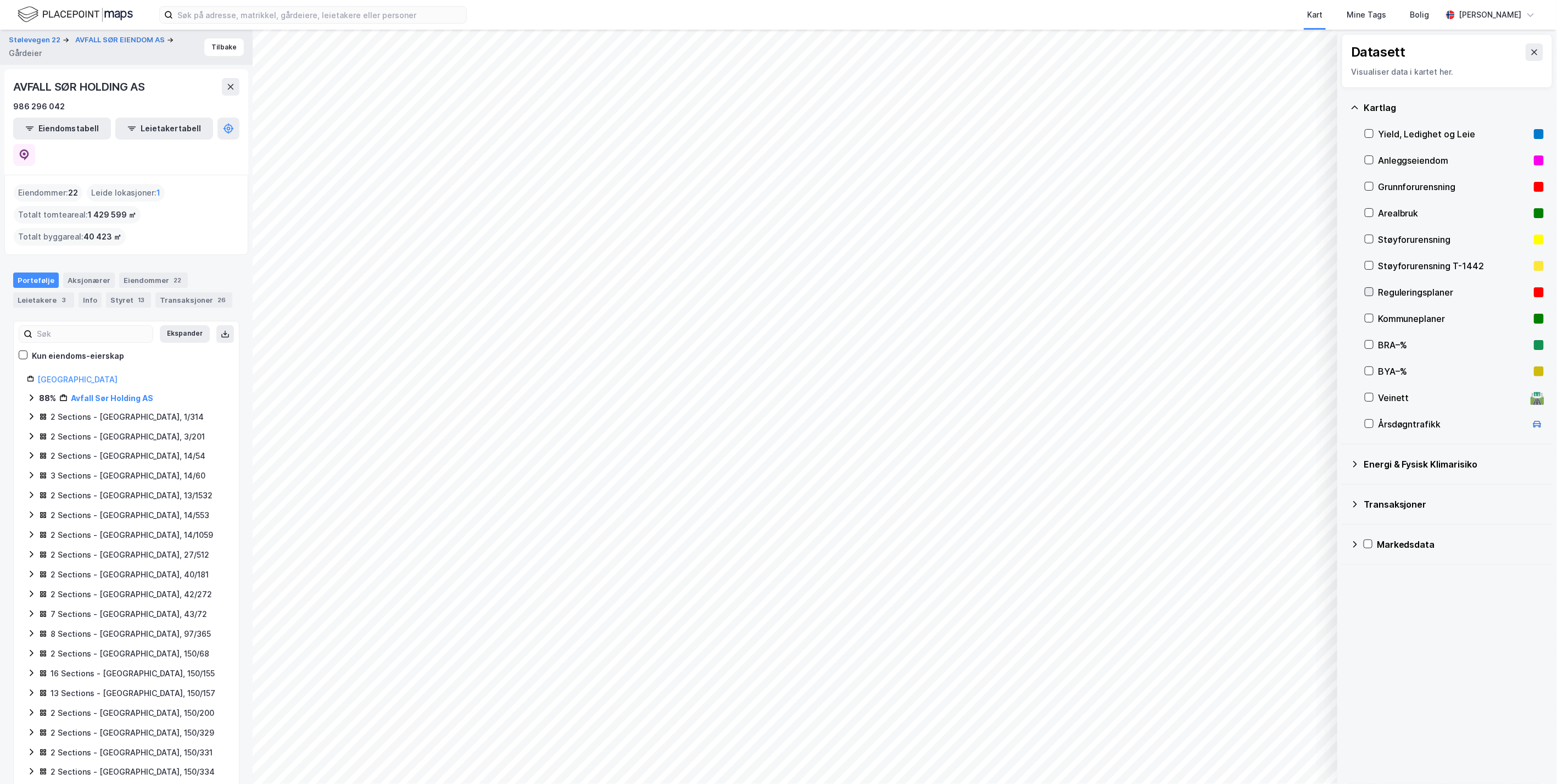
click at [1374, 290] on icon at bounding box center [1369, 292] width 7 height 7
click at [1373, 290] on icon at bounding box center [1370, 292] width 6 height 4
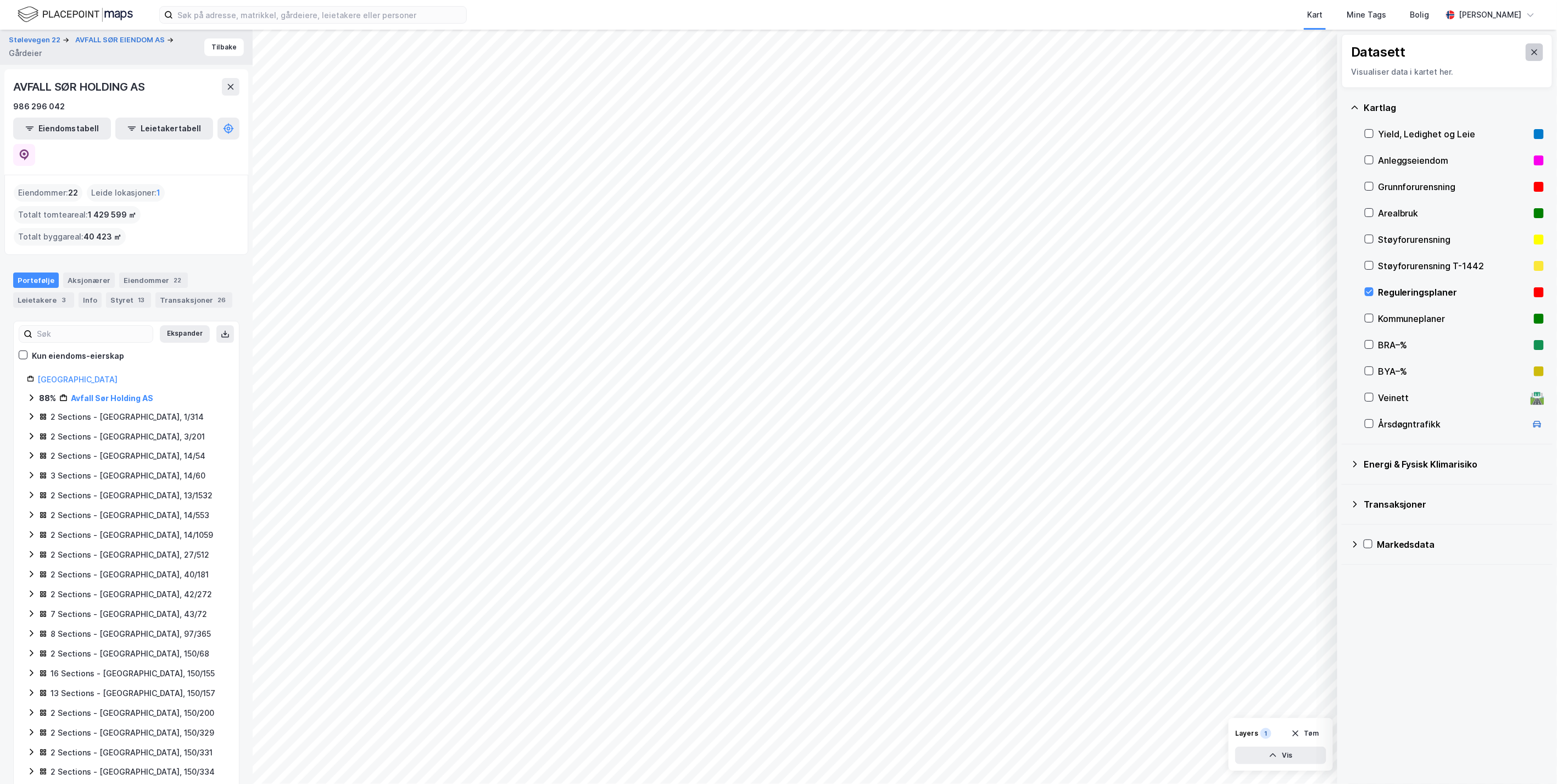
click at [1526, 51] on button at bounding box center [1535, 52] width 18 height 18
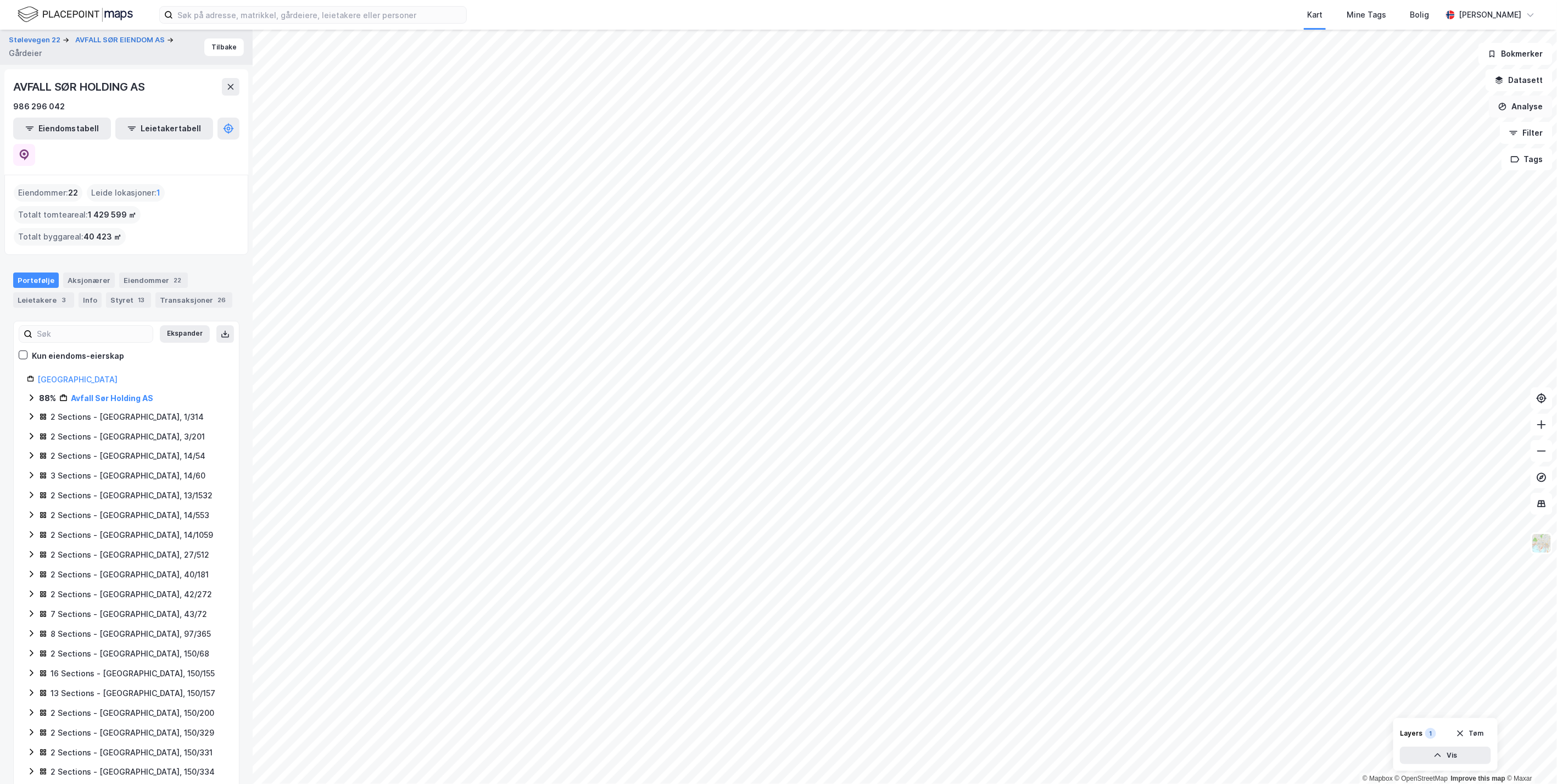
click at [1529, 108] on button "Analyse" at bounding box center [1521, 107] width 63 height 22
click at [1422, 127] on div "Tegn område" at bounding box center [1426, 130] width 96 height 10
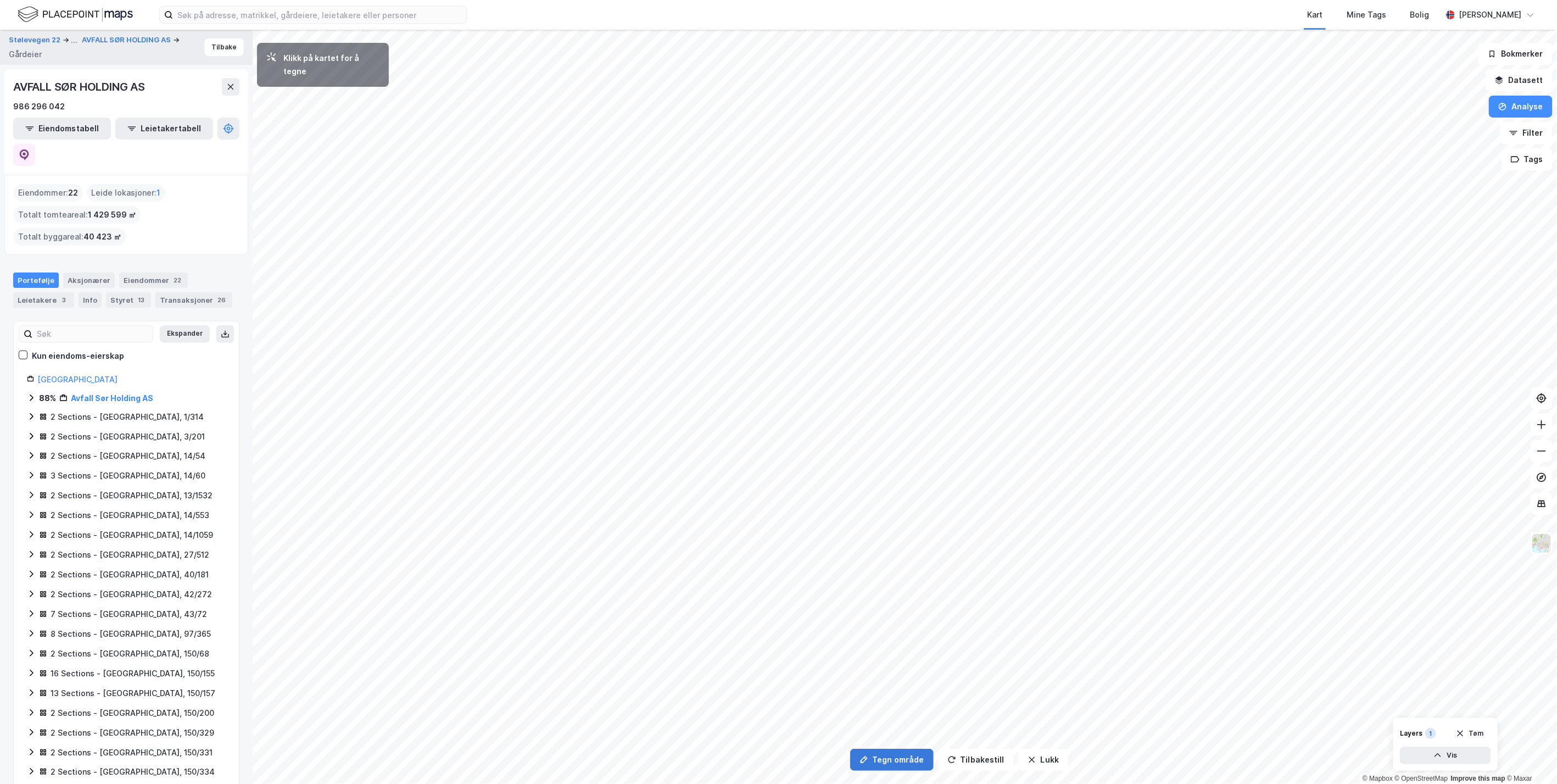
click at [909, 760] on button "Tegn område" at bounding box center [892, 760] width 83 height 22
click at [751, 295] on div "46,6m" at bounding box center [740, 307] width 33 height 34
click at [861, 391] on div "32,3m" at bounding box center [866, 401] width 25 height 35
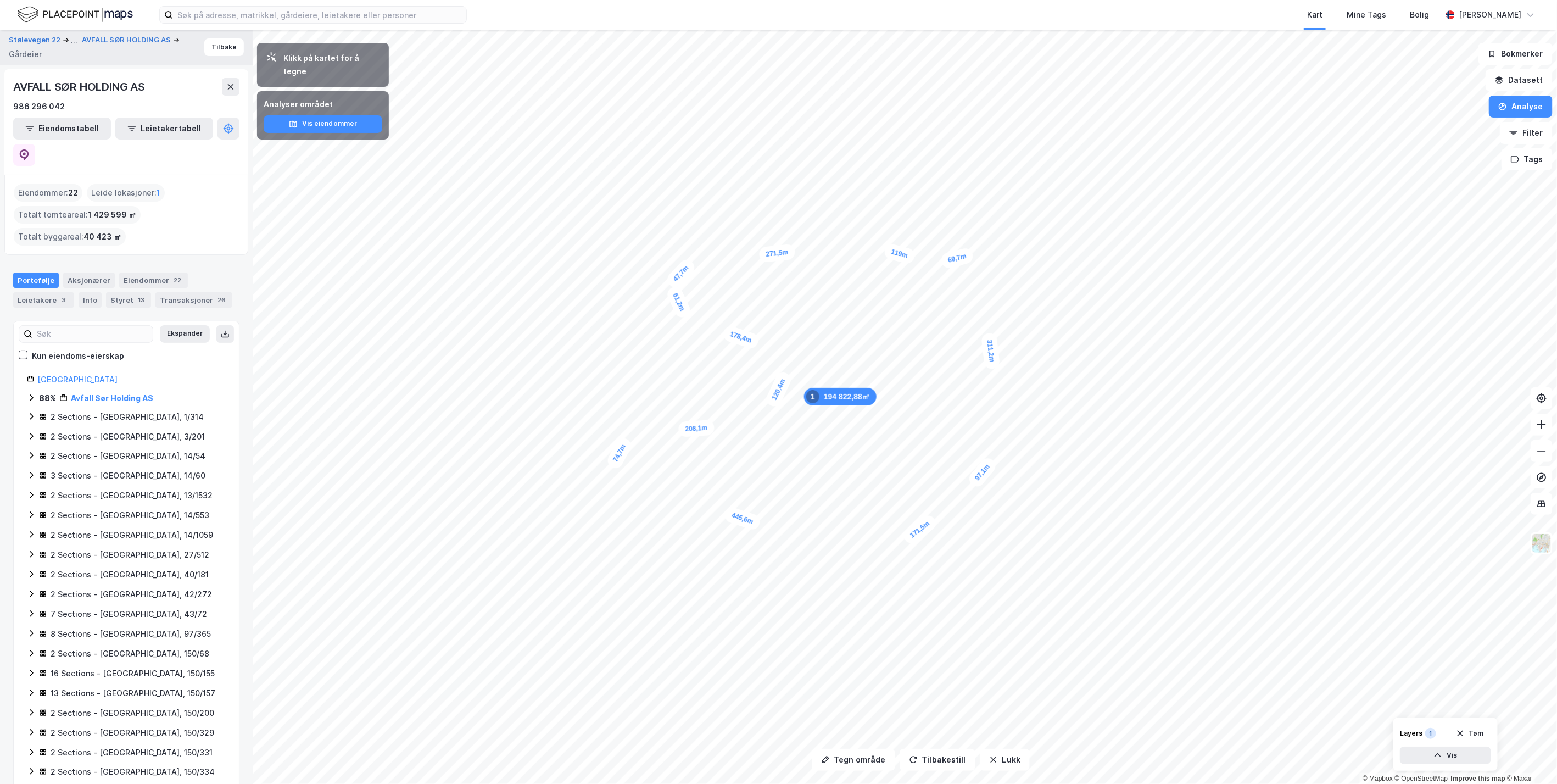
drag, startPoint x: 735, startPoint y: 541, endPoint x: 730, endPoint y: 517, distance: 24.5
click at [730, 517] on div "445,6m" at bounding box center [743, 519] width 38 height 26
click at [1506, 109] on icon "button" at bounding box center [1503, 107] width 9 height 9
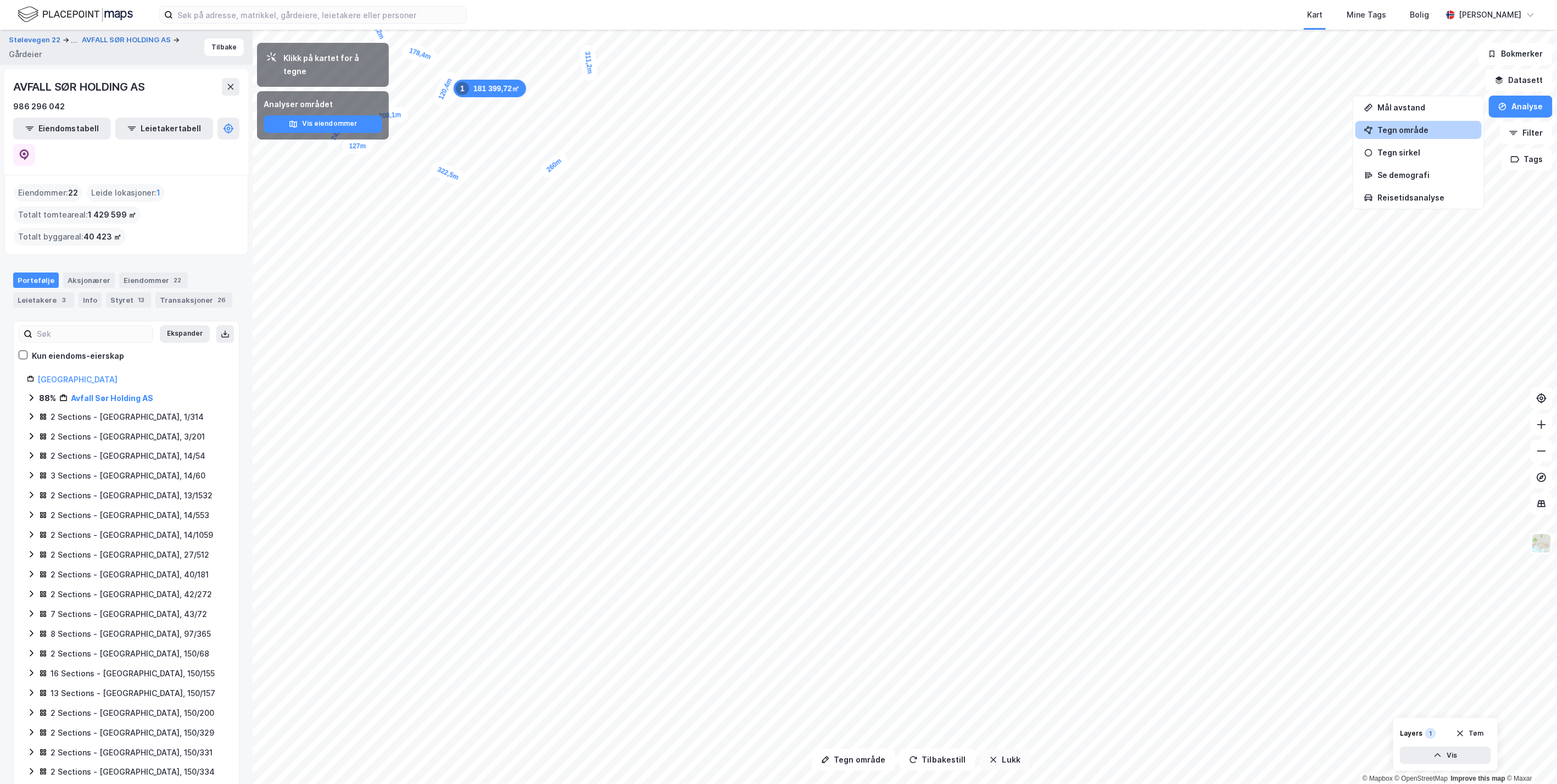
click at [990, 763] on icon "button" at bounding box center [994, 760] width 9 height 9
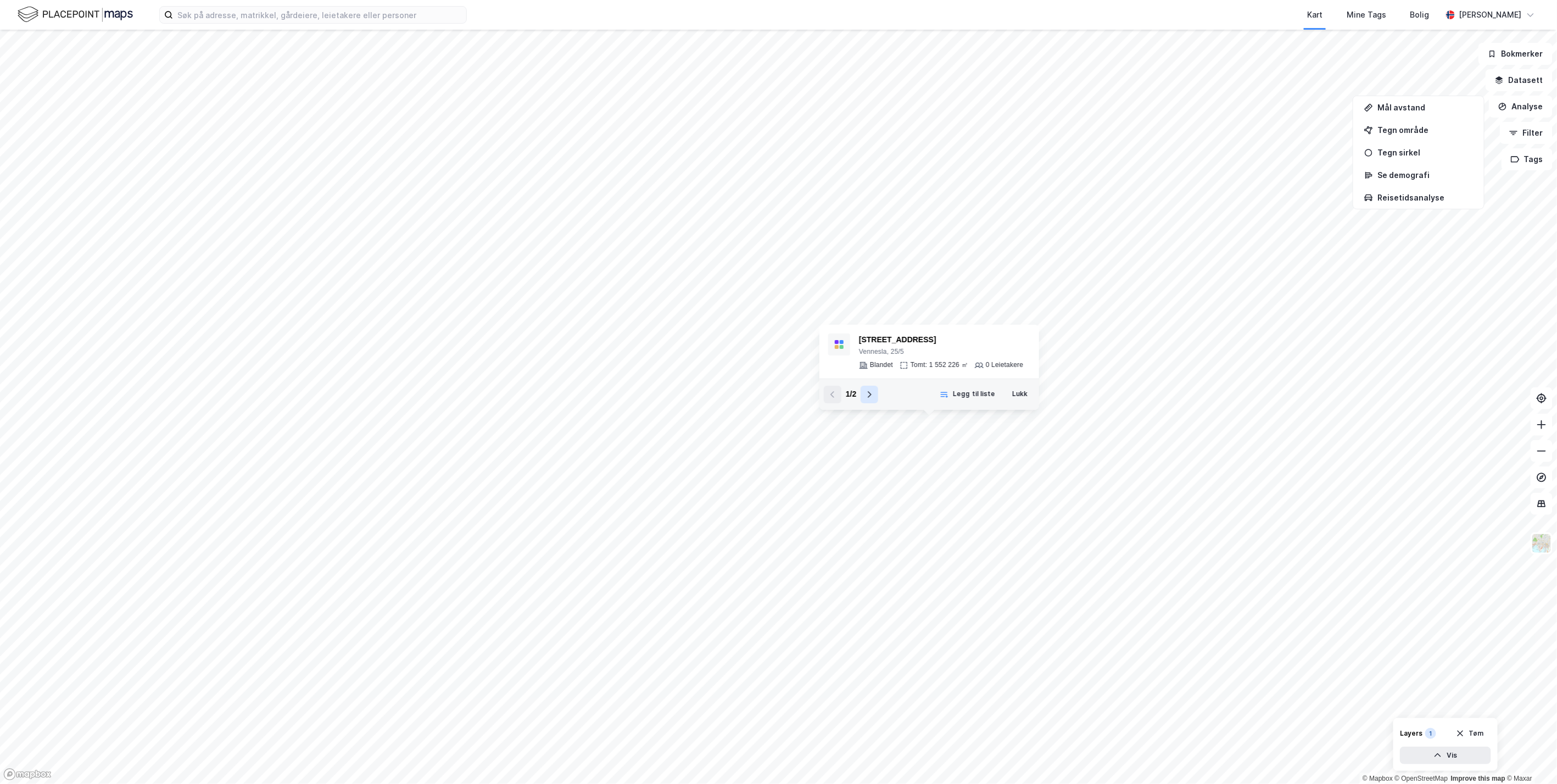
click at [872, 396] on icon at bounding box center [870, 394] width 9 height 9
click at [833, 398] on icon at bounding box center [833, 394] width 9 height 9
click at [1021, 396] on button "Lukk" at bounding box center [1020, 394] width 29 height 18
click at [1514, 107] on button "Analyse" at bounding box center [1521, 107] width 63 height 22
click at [880, 334] on div "Ravnåsvegen 117" at bounding box center [941, 340] width 164 height 13
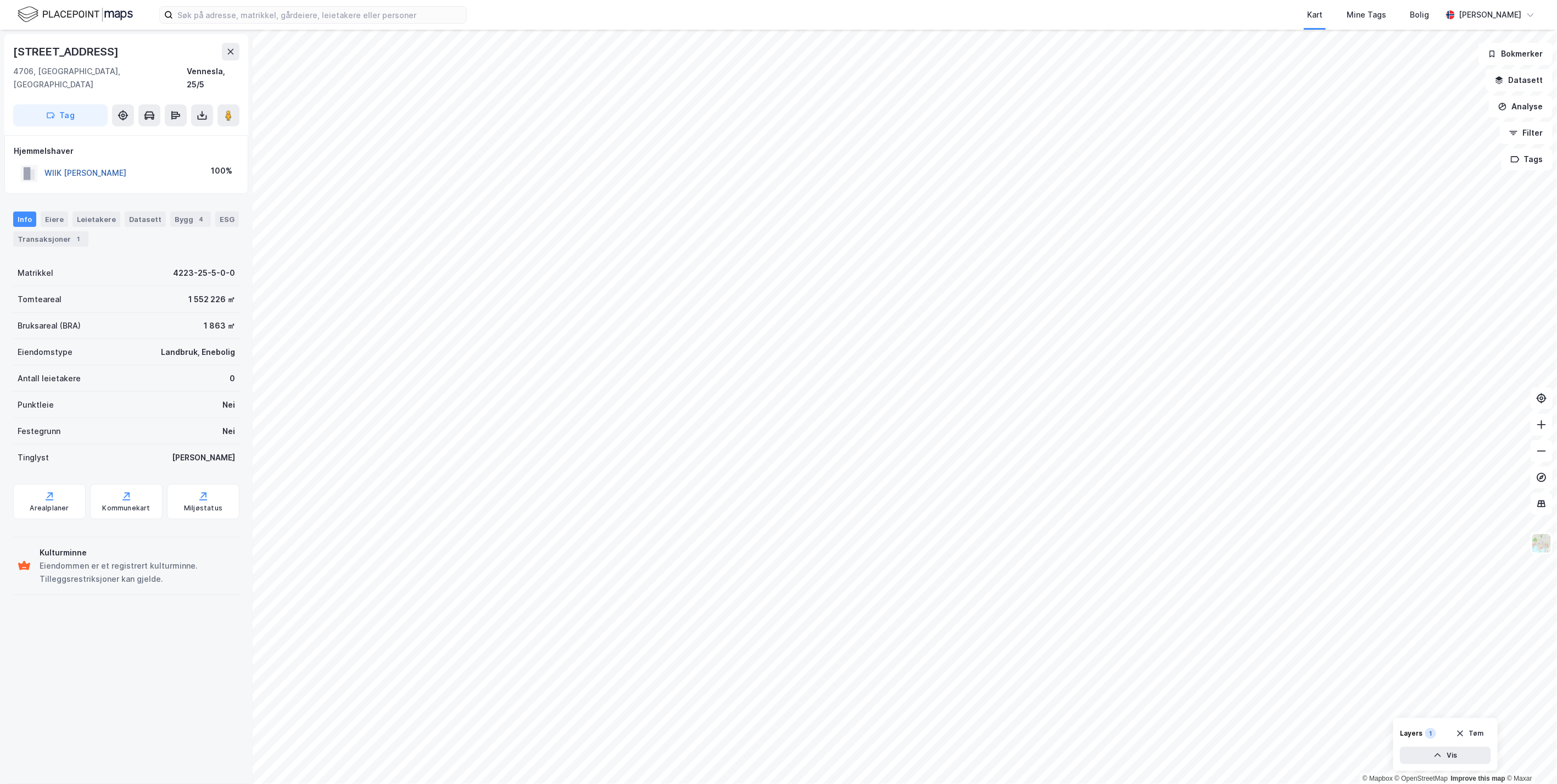
click at [0, 0] on button "WIIK INGRID RAVNAAS" at bounding box center [0, 0] width 0 height 0
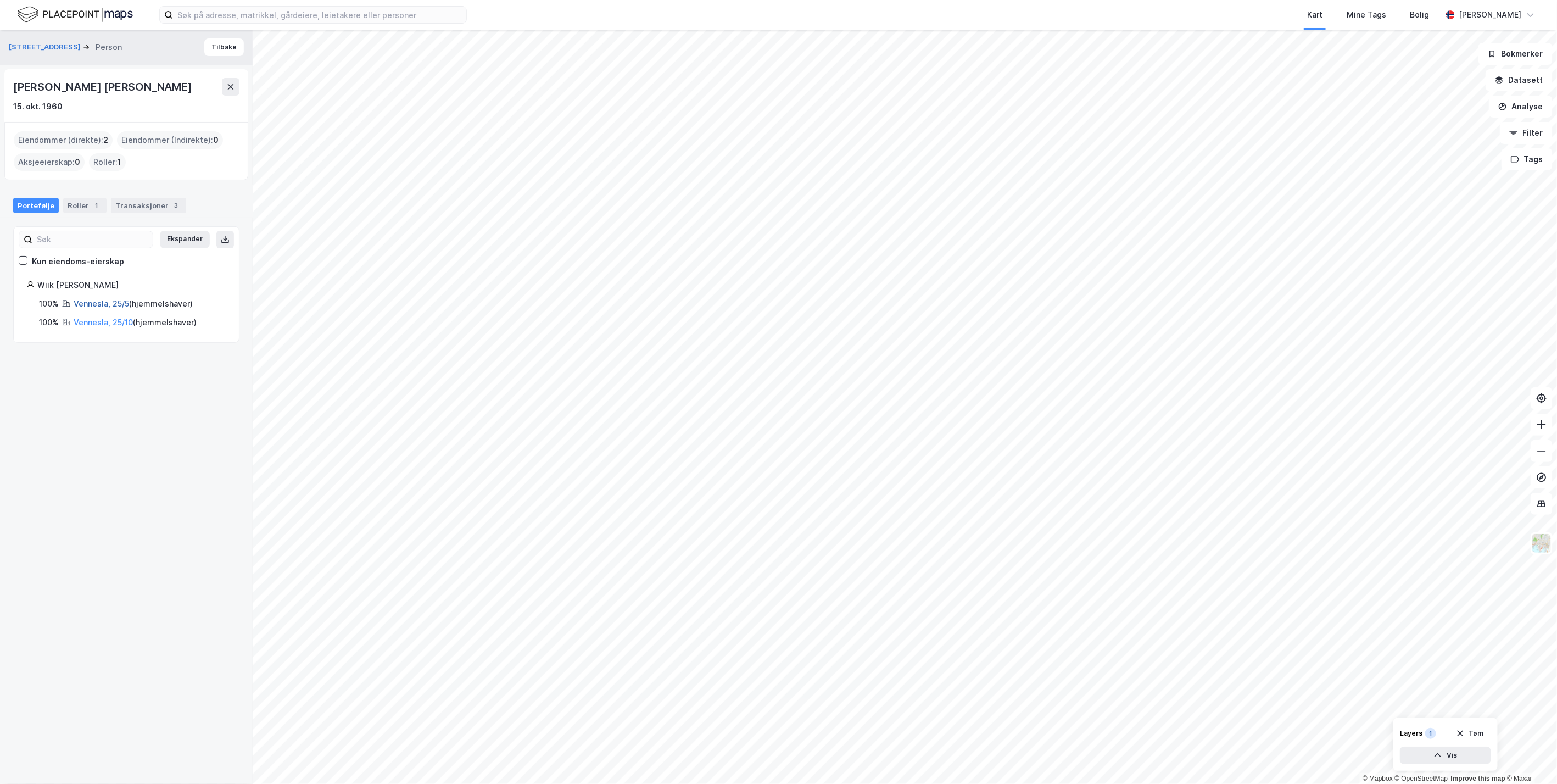
click at [114, 304] on link "Vennesla, 25/5" at bounding box center [101, 304] width 55 height 10
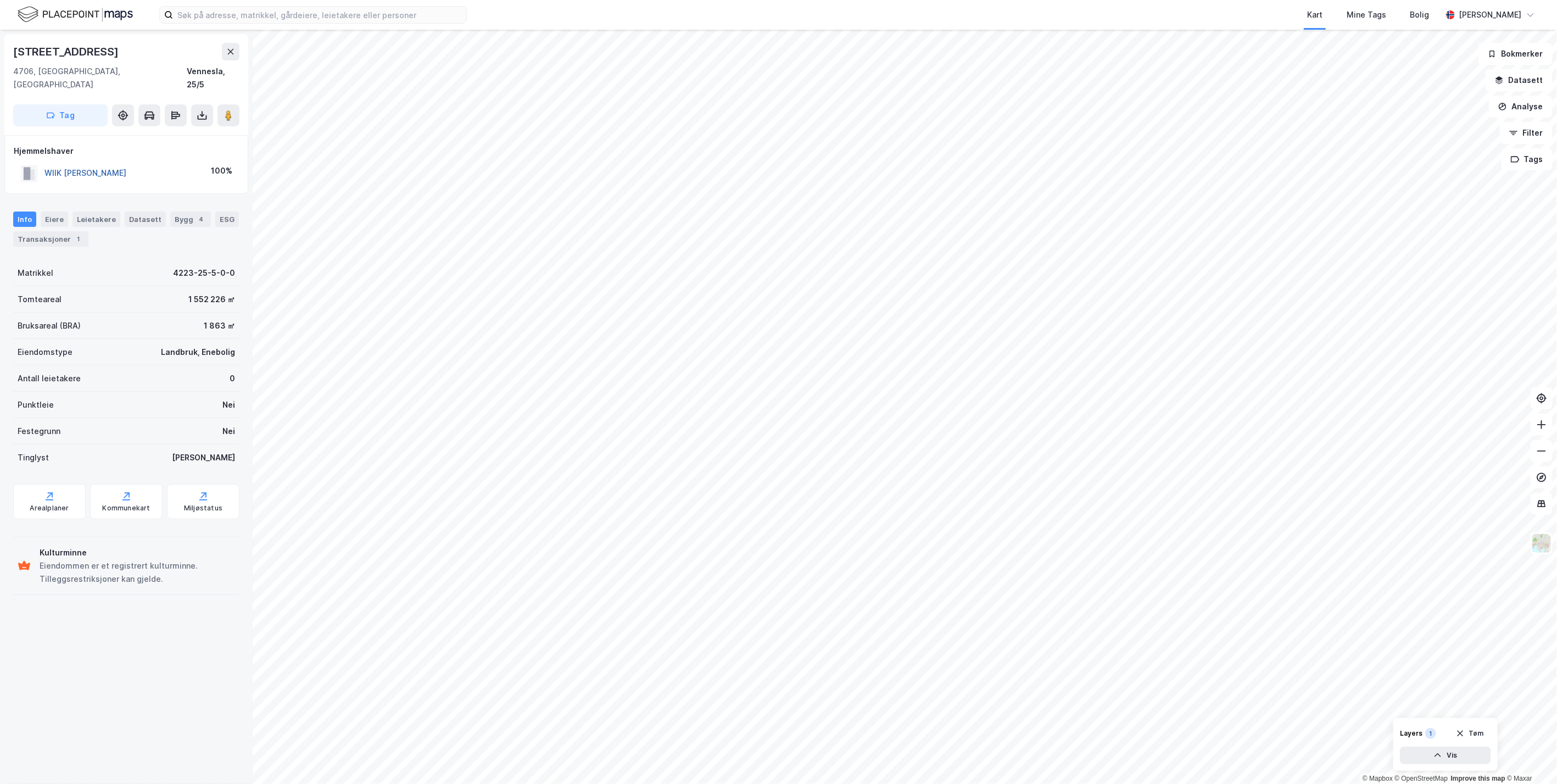
click at [0, 0] on button "WIIK INGRID RAVNAAS" at bounding box center [0, 0] width 0 height 0
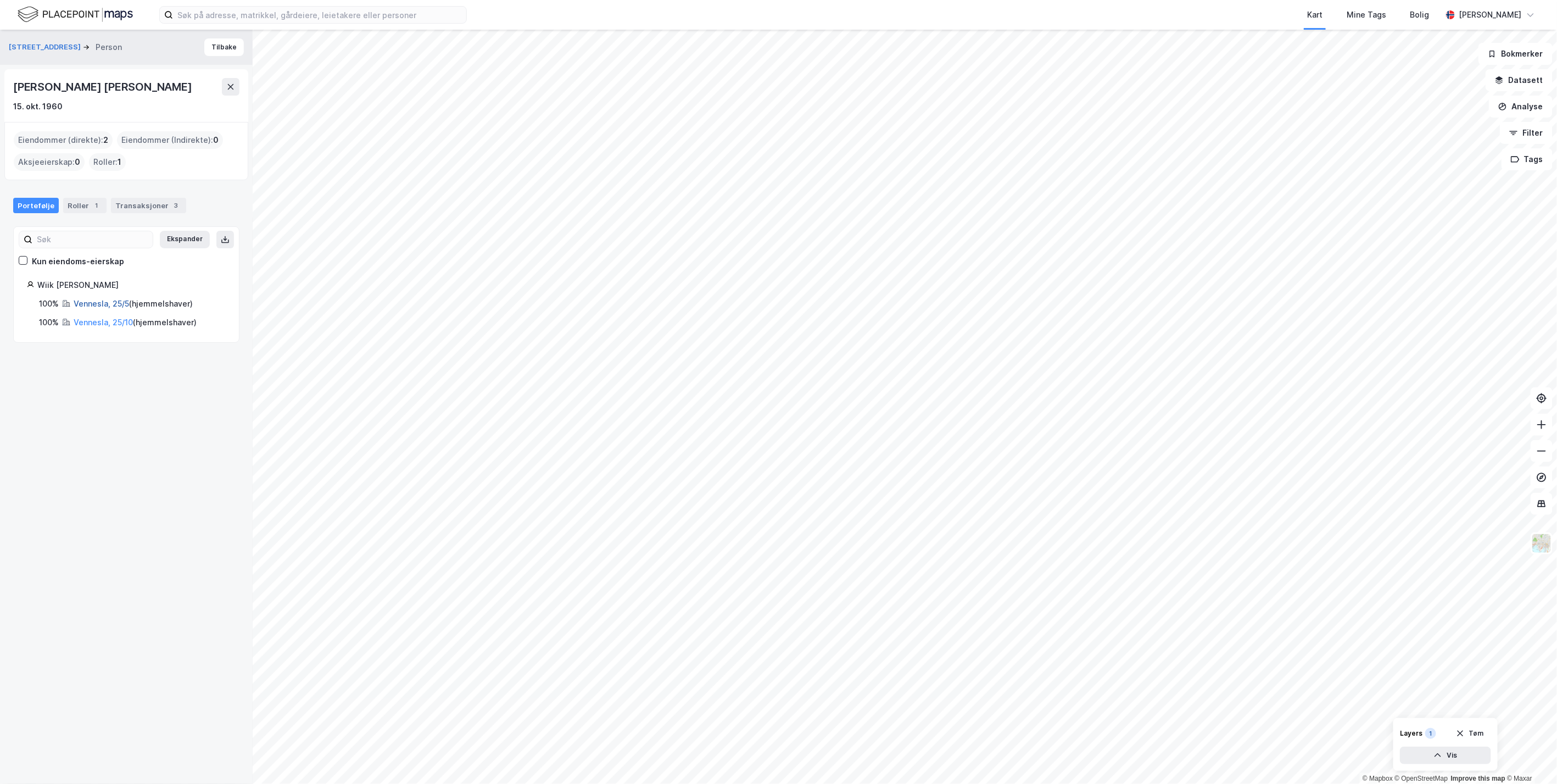
click at [98, 304] on link "Vennesla, 25/5" at bounding box center [101, 304] width 55 height 10
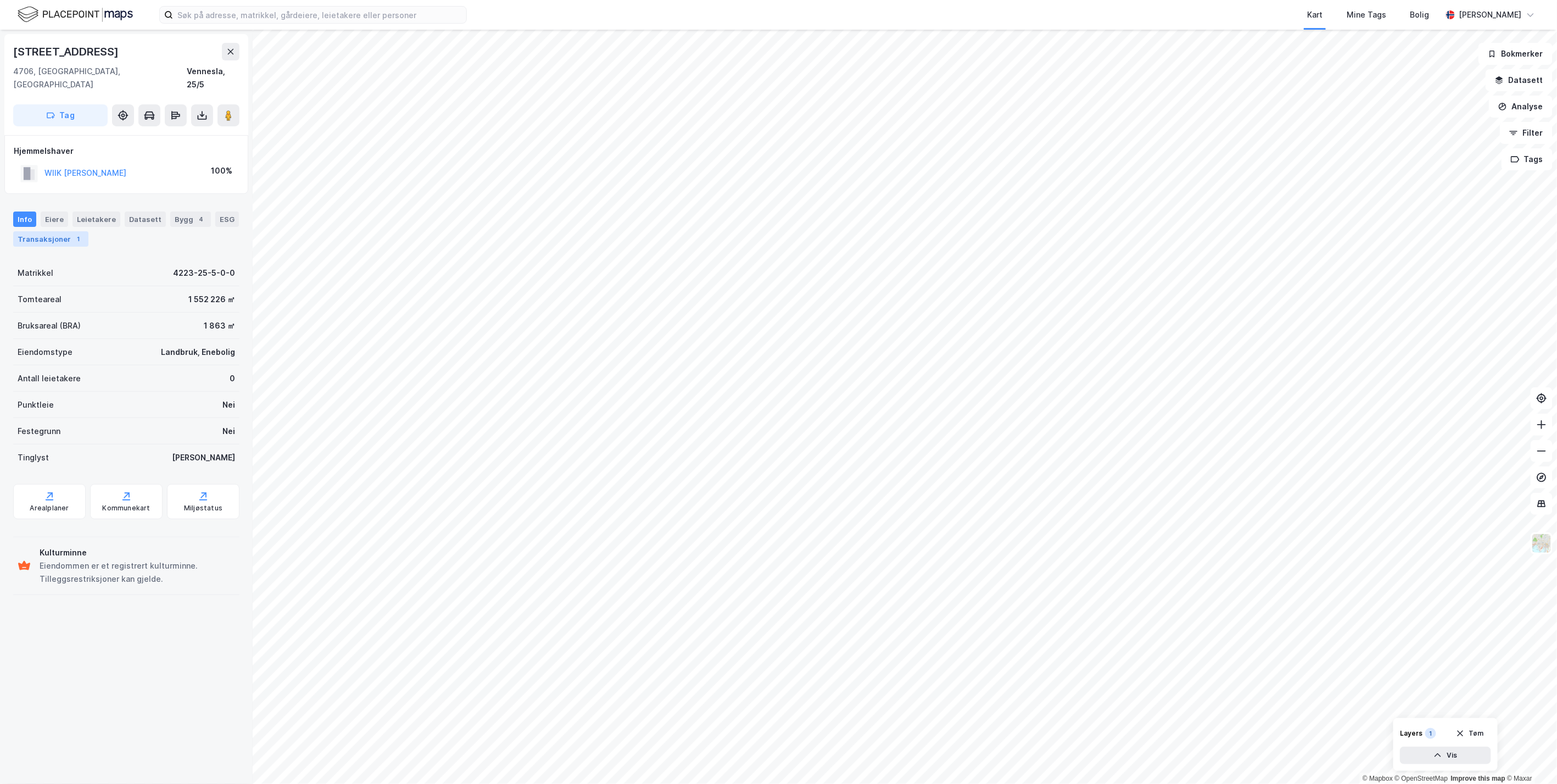
click at [61, 231] on div "Transaksjoner 1" at bounding box center [51, 239] width 75 height 15
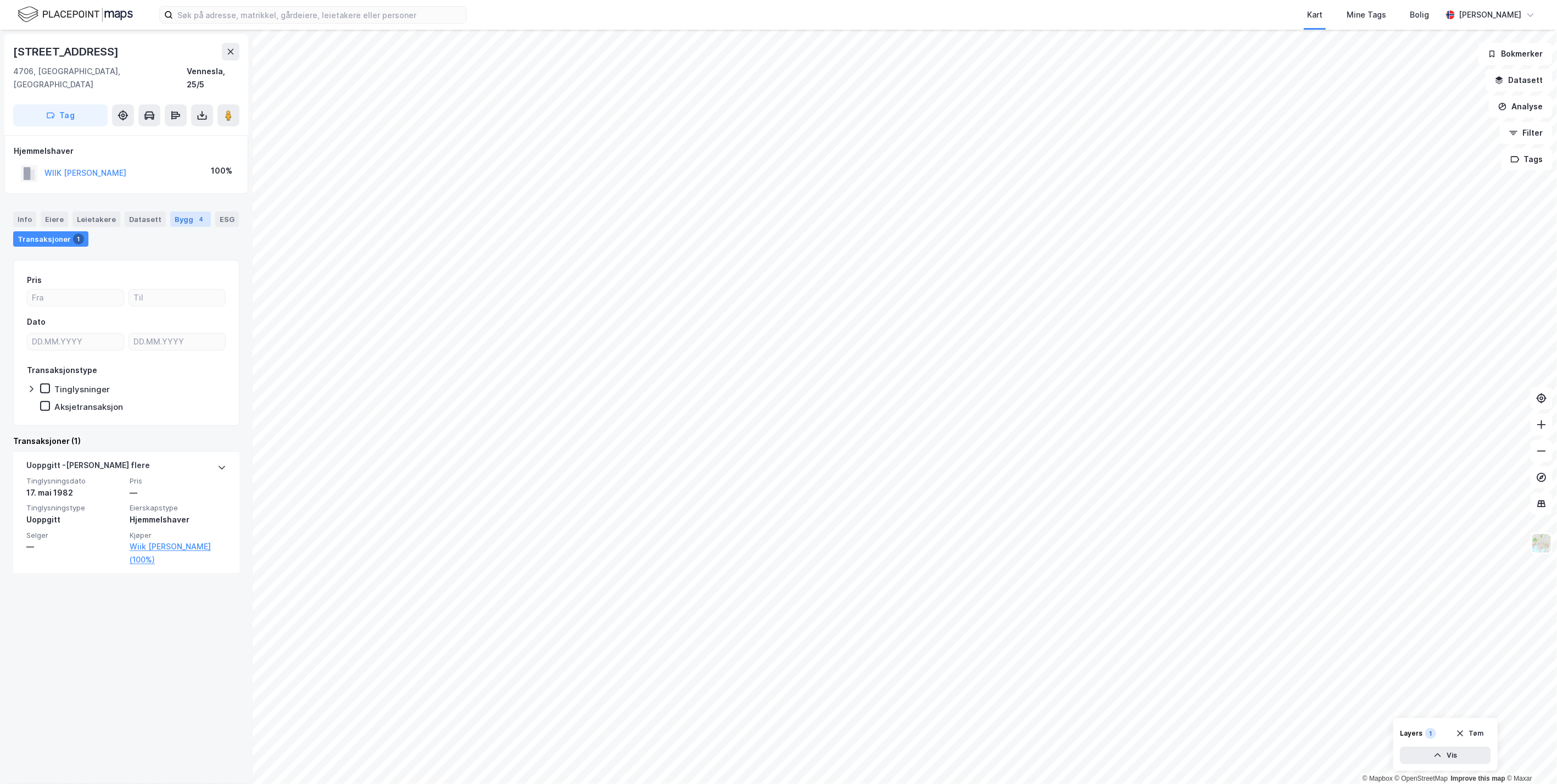
click at [178, 211] on div "Bygg 4" at bounding box center [190, 219] width 41 height 15
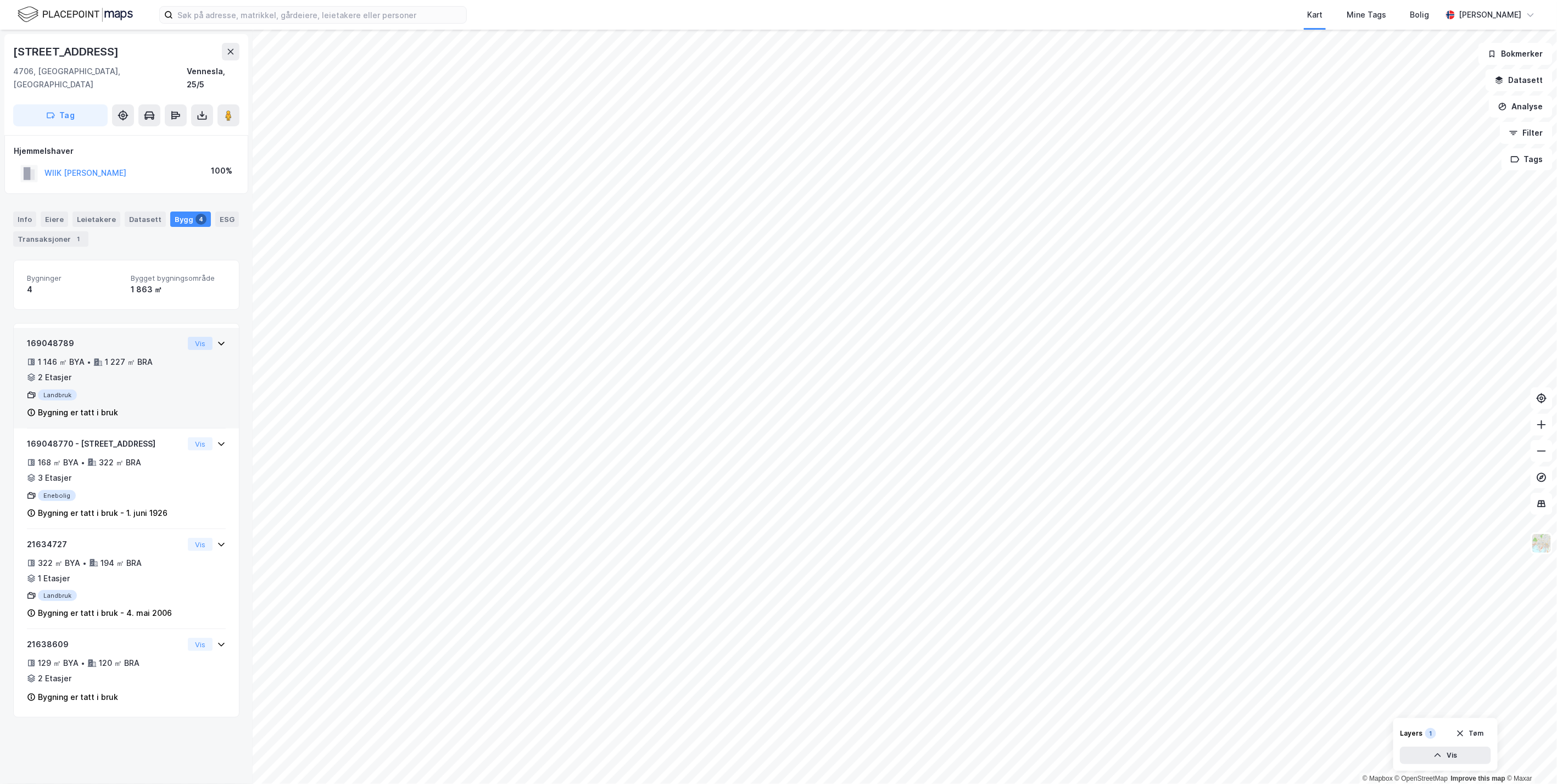
click at [193, 337] on button "Vis" at bounding box center [200, 343] width 25 height 13
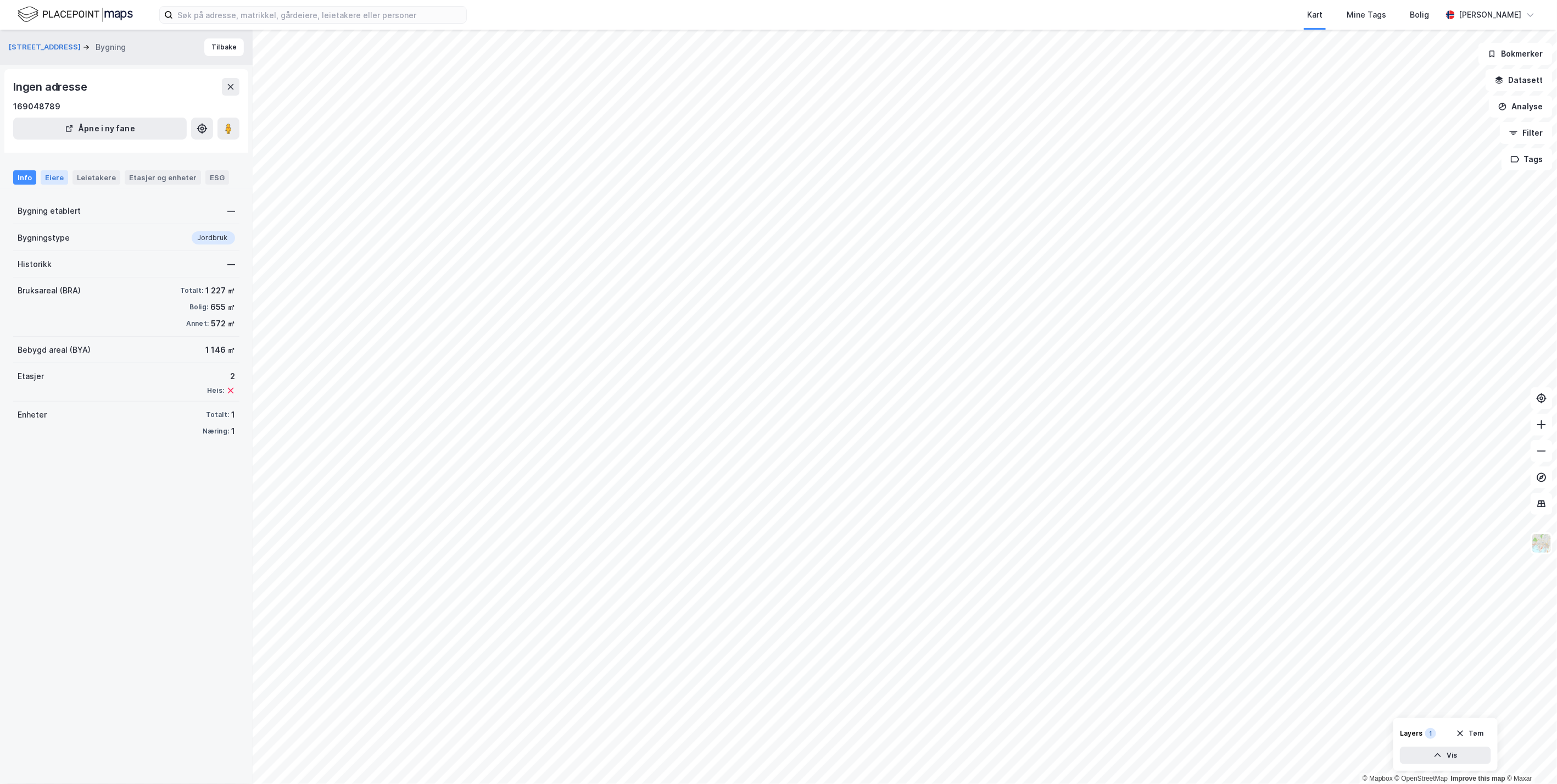
click at [57, 178] on div "Eiere" at bounding box center [54, 177] width 27 height 14
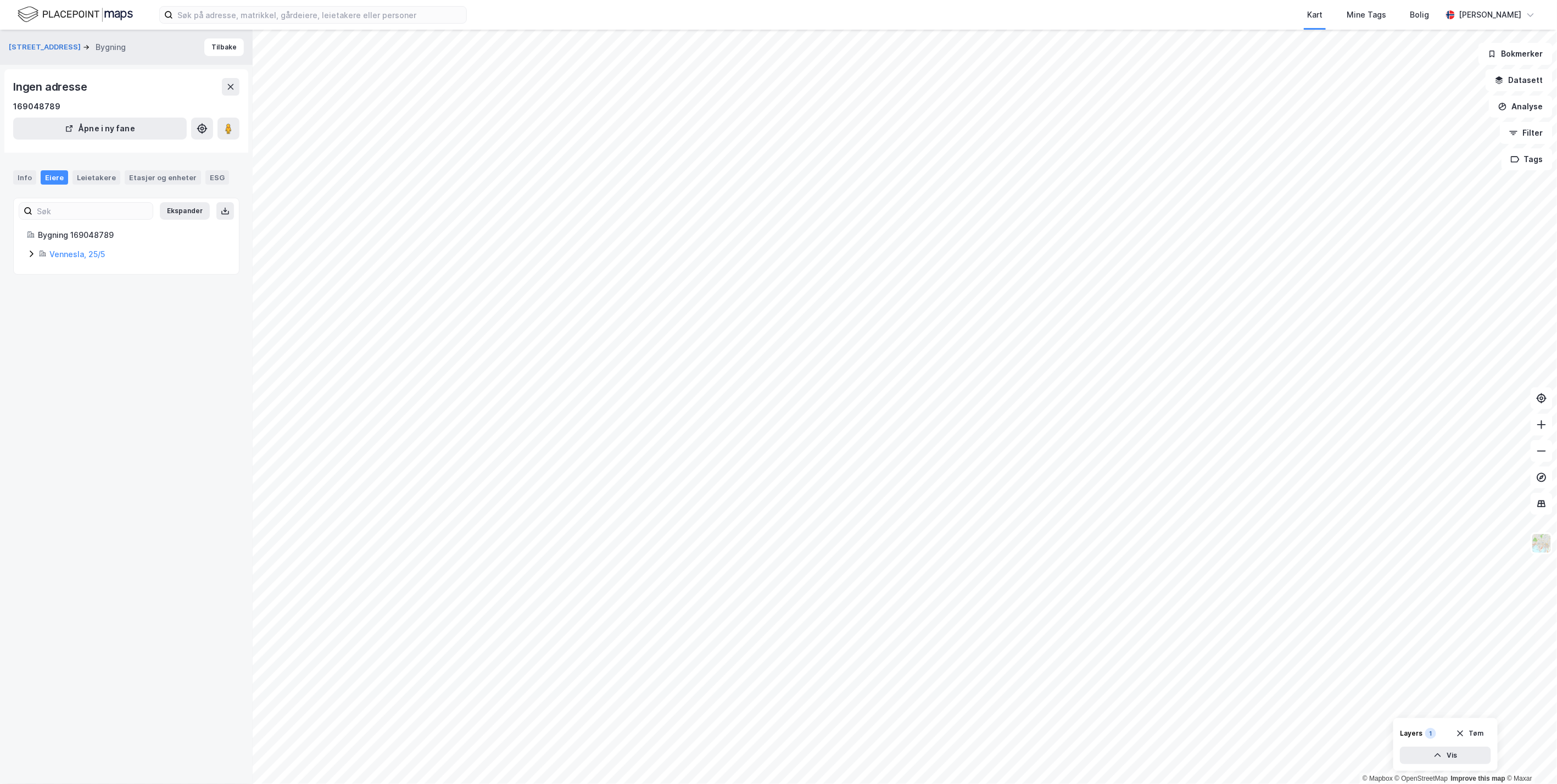
click at [60, 176] on div "Eiere" at bounding box center [54, 177] width 27 height 14
click at [71, 252] on link "Vennesla, 25/5" at bounding box center [77, 253] width 55 height 10
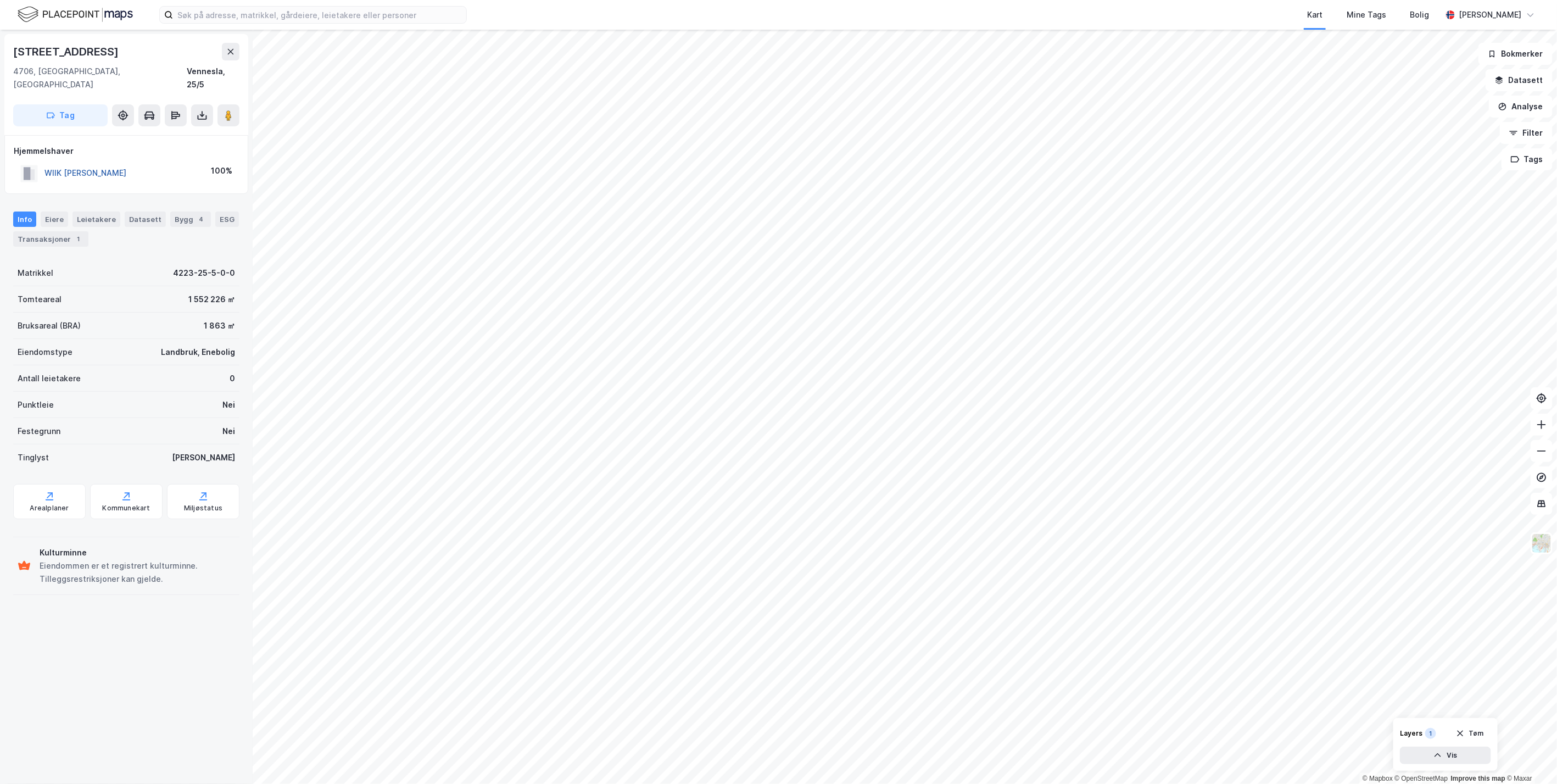
click at [0, 0] on button "WIIK INGRID RAVNAAS" at bounding box center [0, 0] width 0 height 0
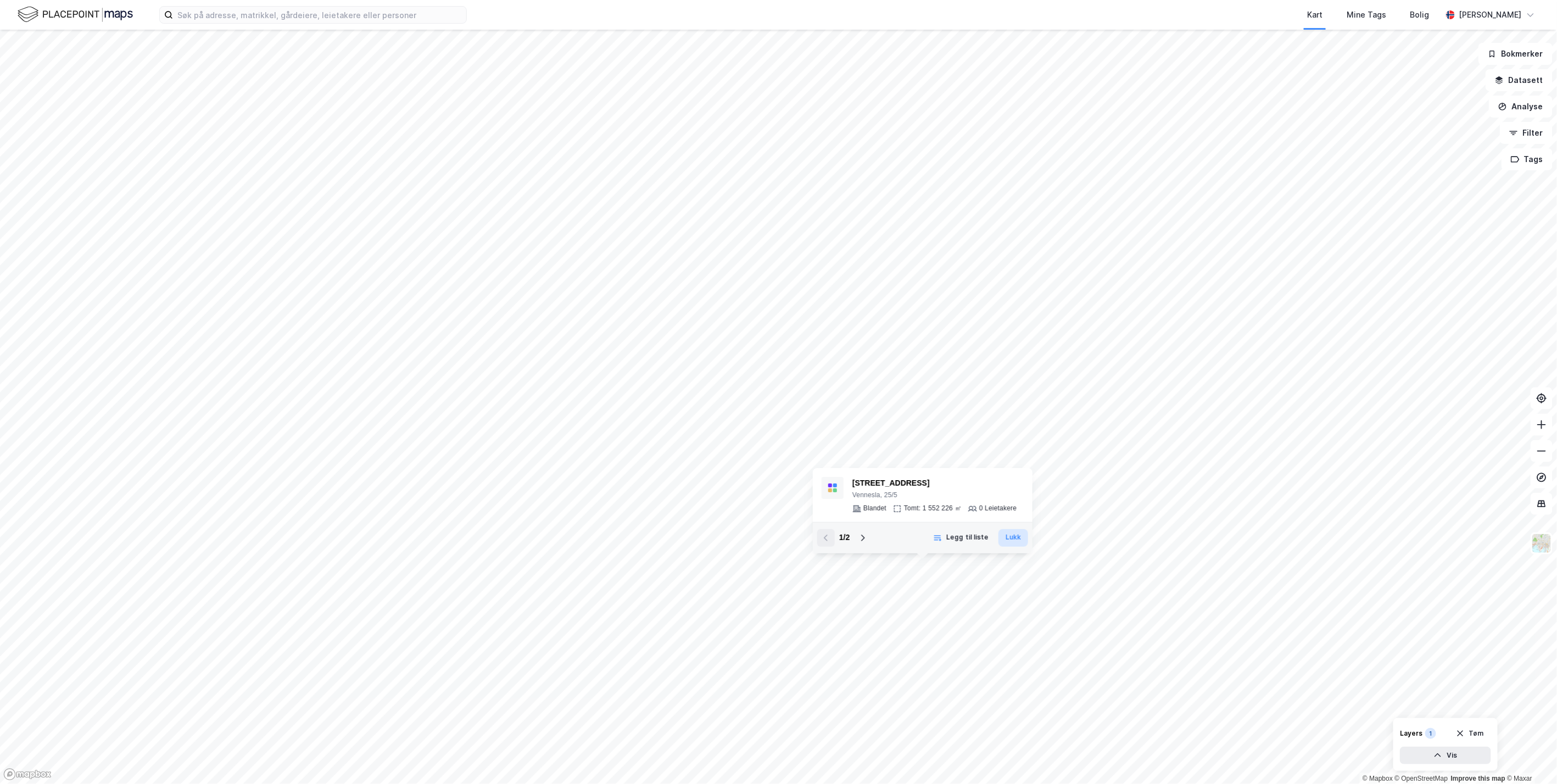
click at [1009, 538] on button "Lukk" at bounding box center [1013, 538] width 29 height 18
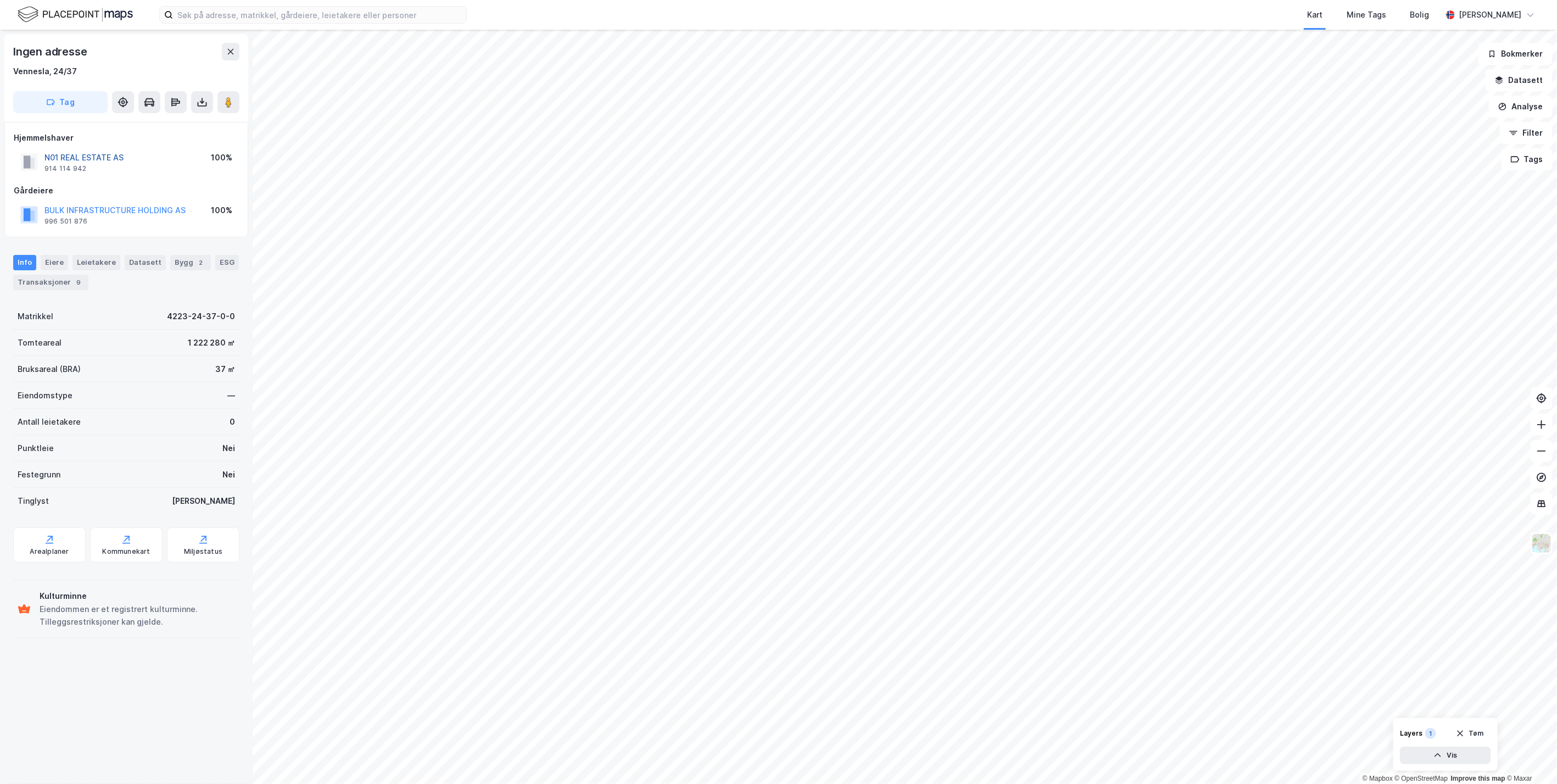
click at [0, 0] on button "N01 REAL ESTATE AS" at bounding box center [0, 0] width 0 height 0
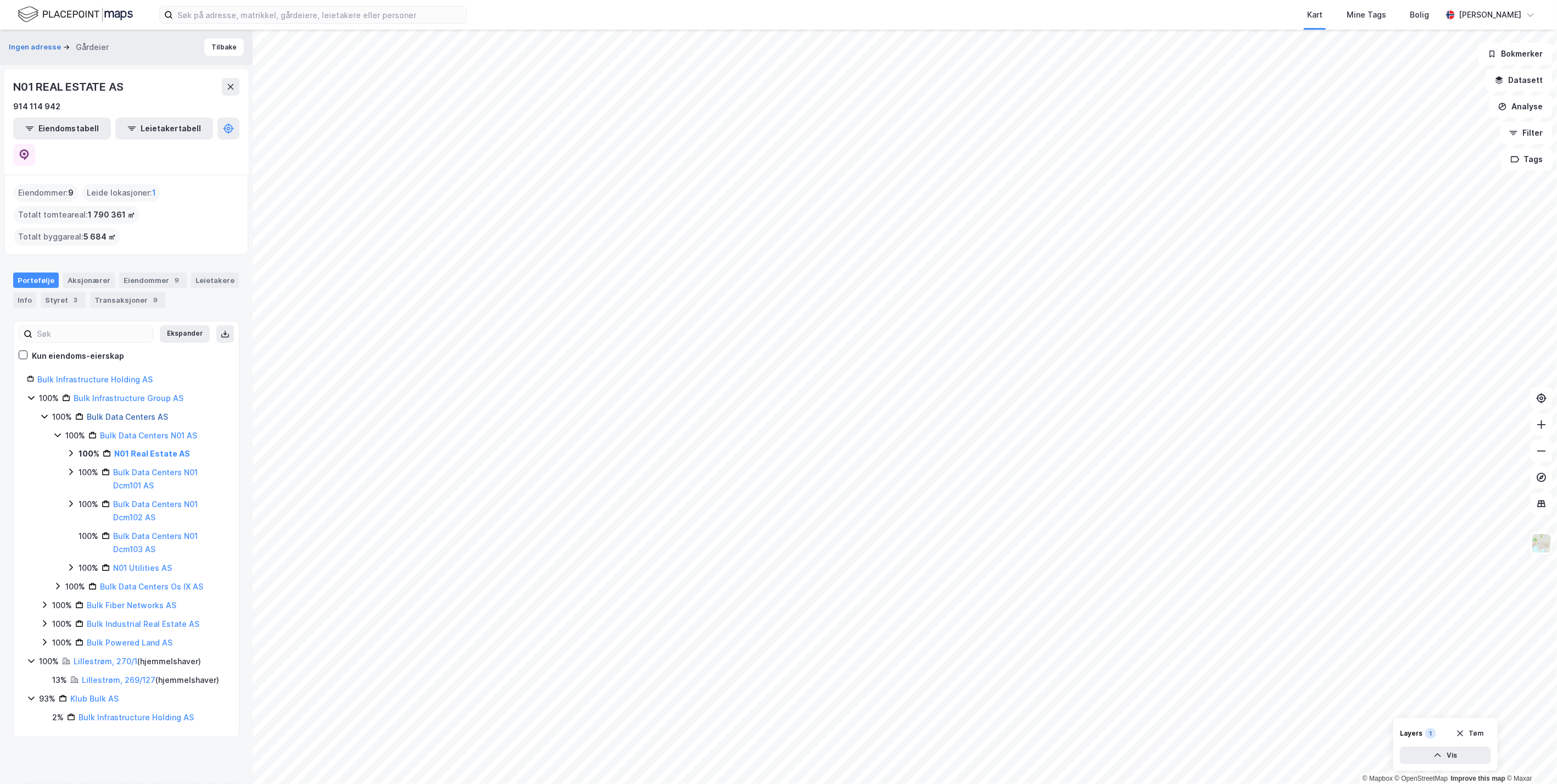
click at [150, 412] on link "Bulk Data Centers AS" at bounding box center [127, 416] width 81 height 10
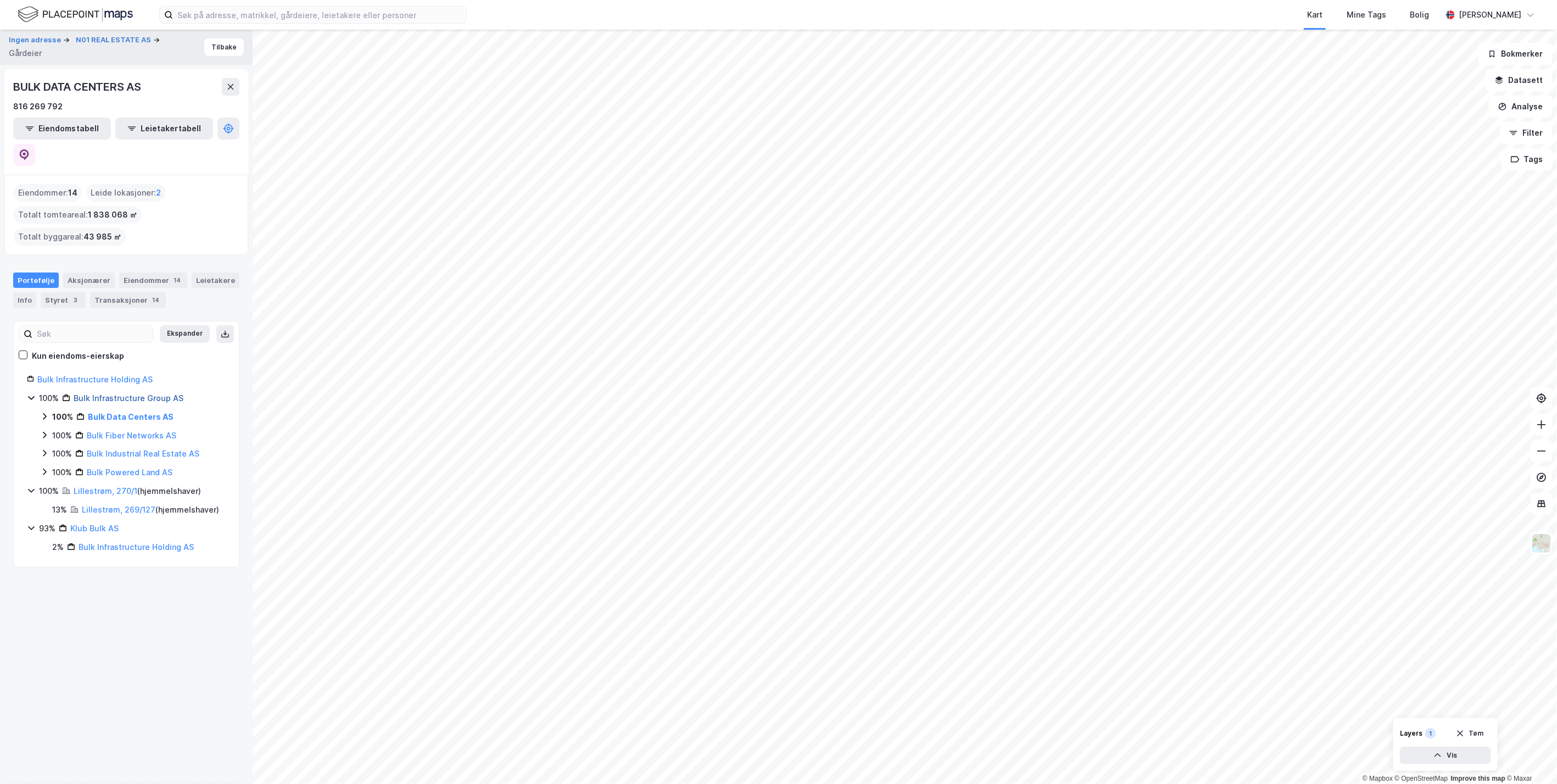
click at [115, 393] on link "Bulk Infrastructure Group AS" at bounding box center [128, 398] width 110 height 10
click at [917, 783] on html "Kart Mine Tags Bolig Kristoffer Haugenes © Mapbox © OpenStreetMap Improve this …" at bounding box center [778, 392] width 1557 height 784
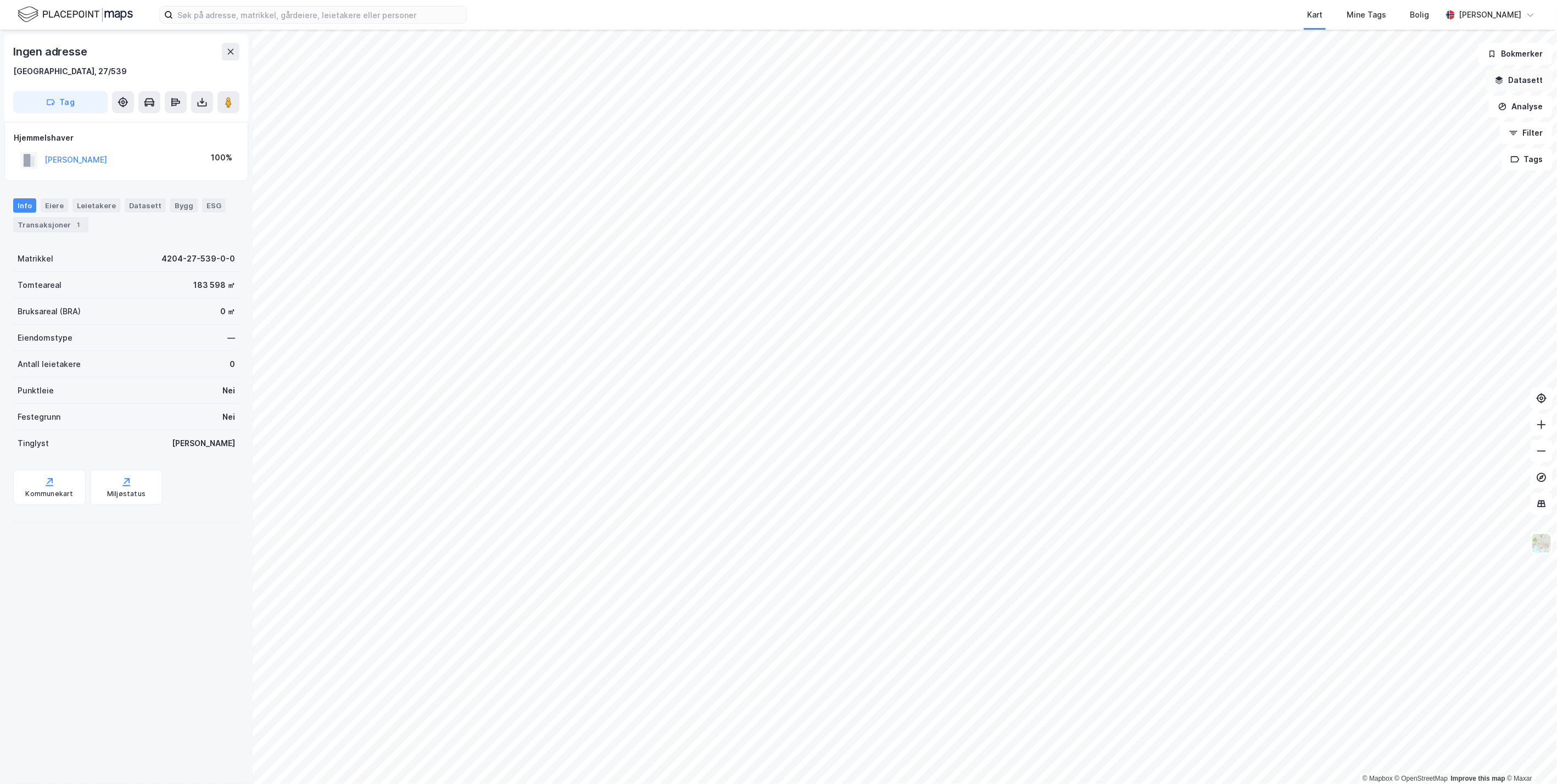
click at [1530, 84] on button "Datasett" at bounding box center [1519, 80] width 67 height 22
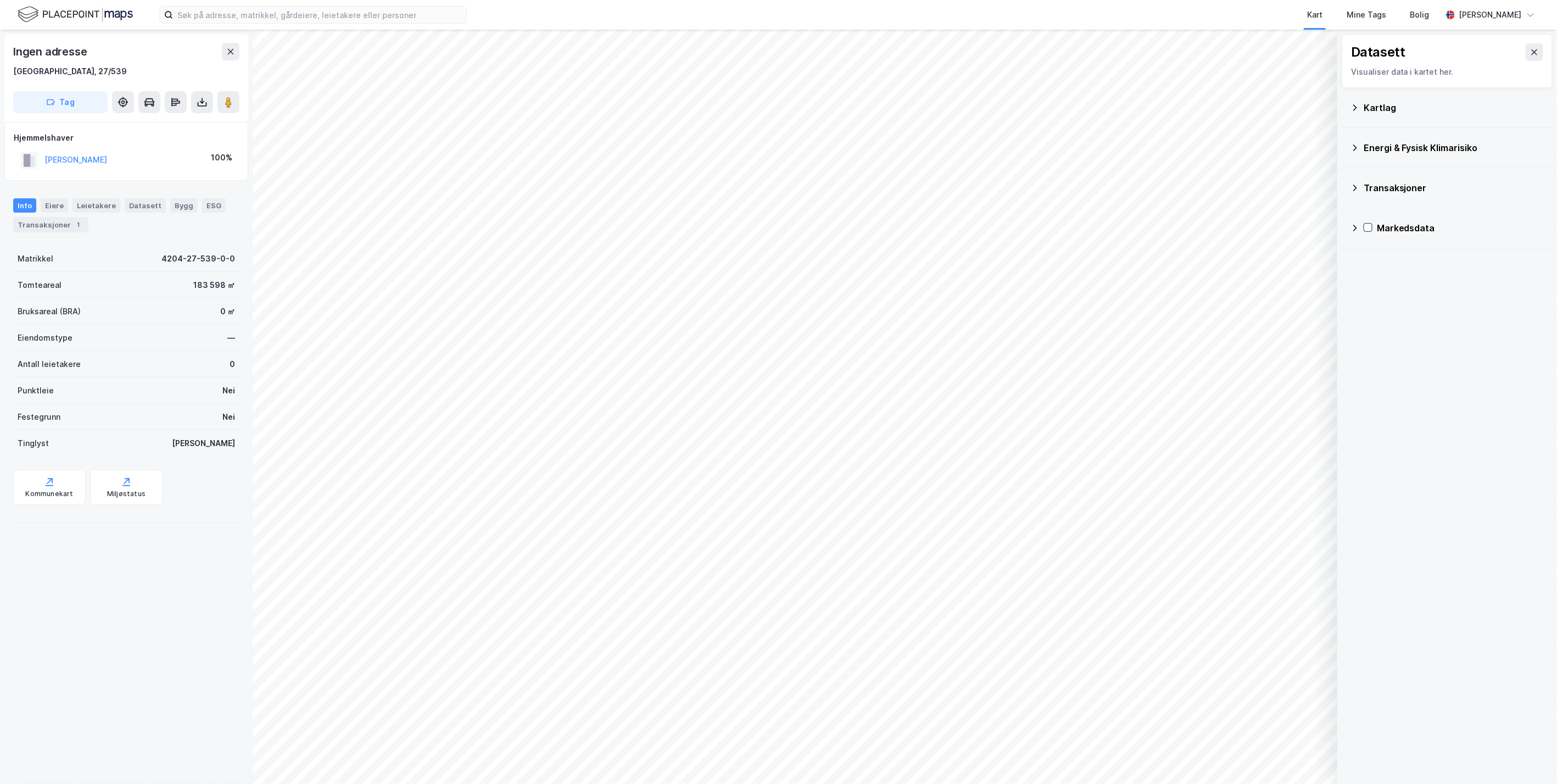
click at [1381, 107] on div "Kartlag" at bounding box center [1454, 108] width 181 height 13
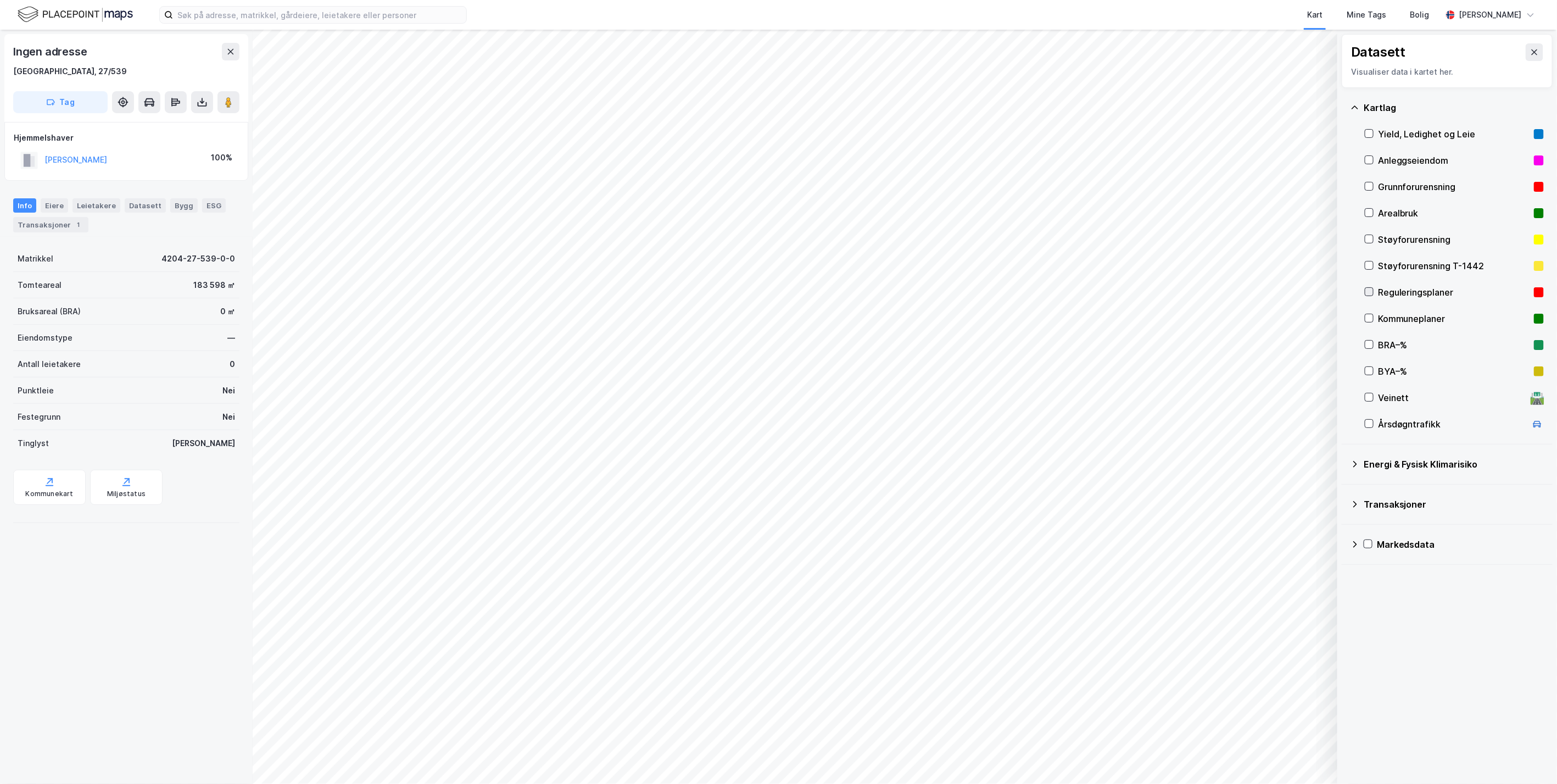
click at [1372, 290] on icon at bounding box center [1370, 292] width 6 height 4
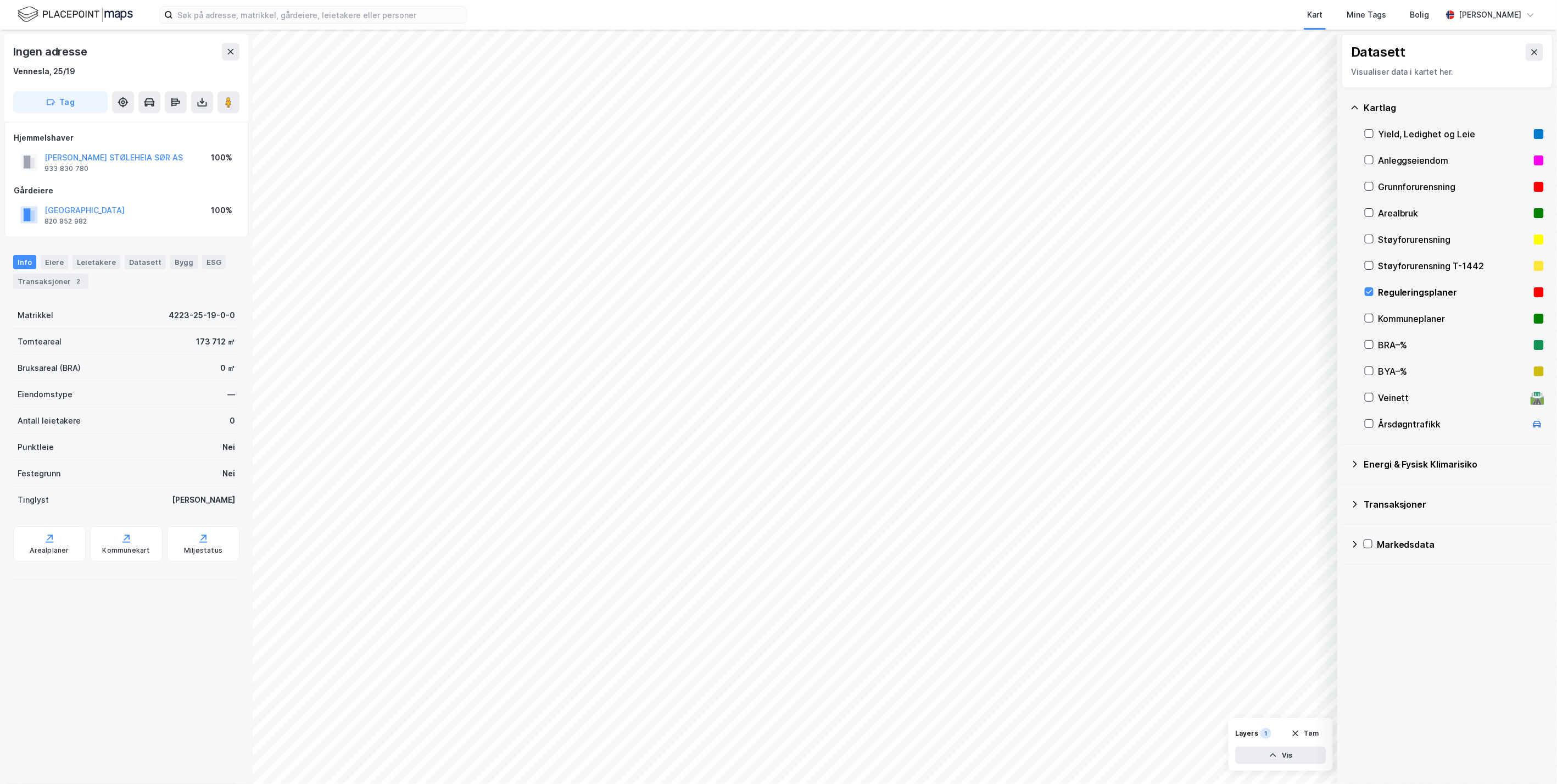
click at [113, 151] on div "[PERSON_NAME] STØLEHEIA SØR AS" at bounding box center [113, 158] width 139 height 13
click at [0, 0] on button "[PERSON_NAME] STØLEHEIA SØR AS" at bounding box center [0, 0] width 0 height 0
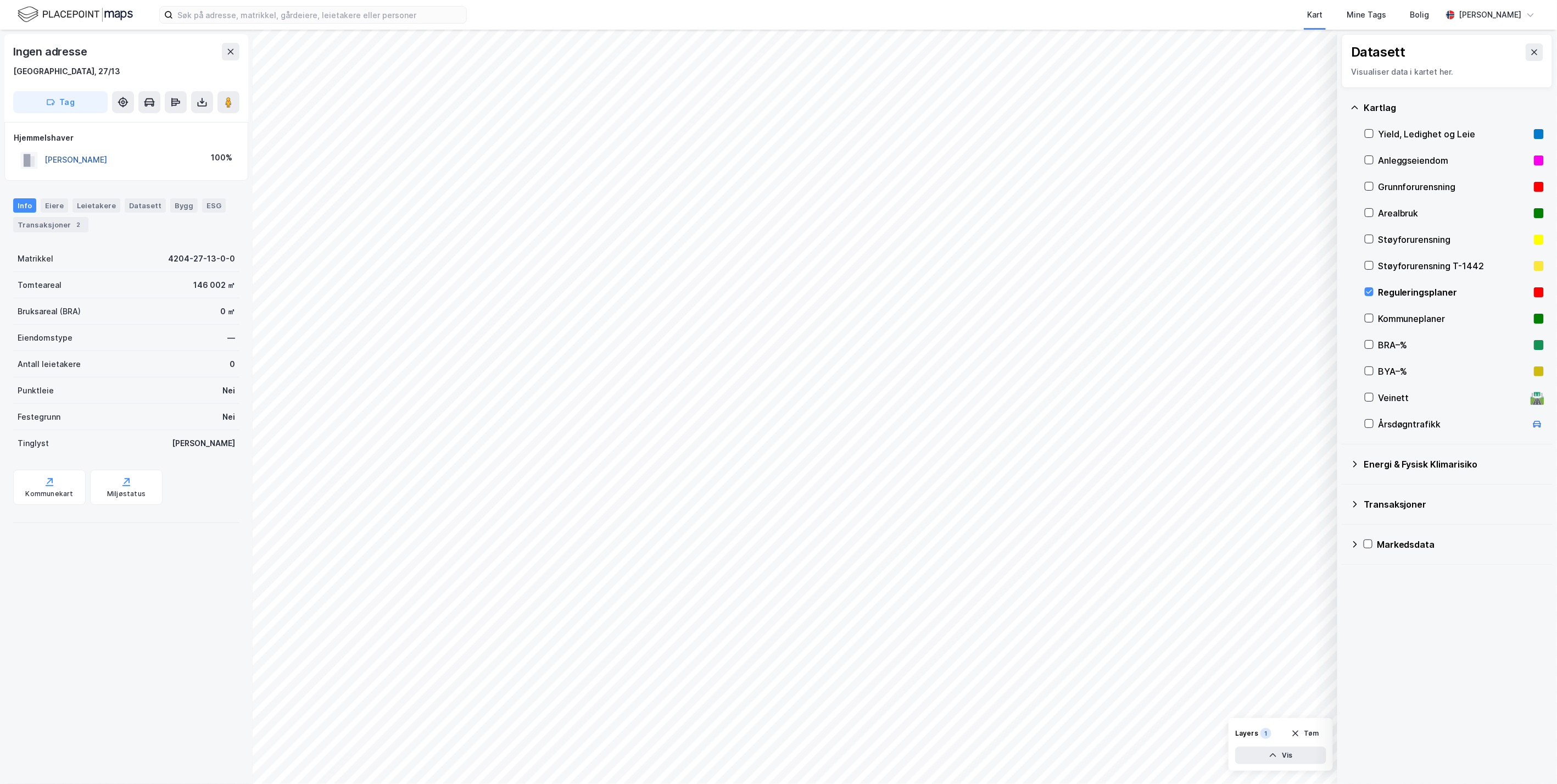
click at [0, 0] on button "[PERSON_NAME]" at bounding box center [0, 0] width 0 height 0
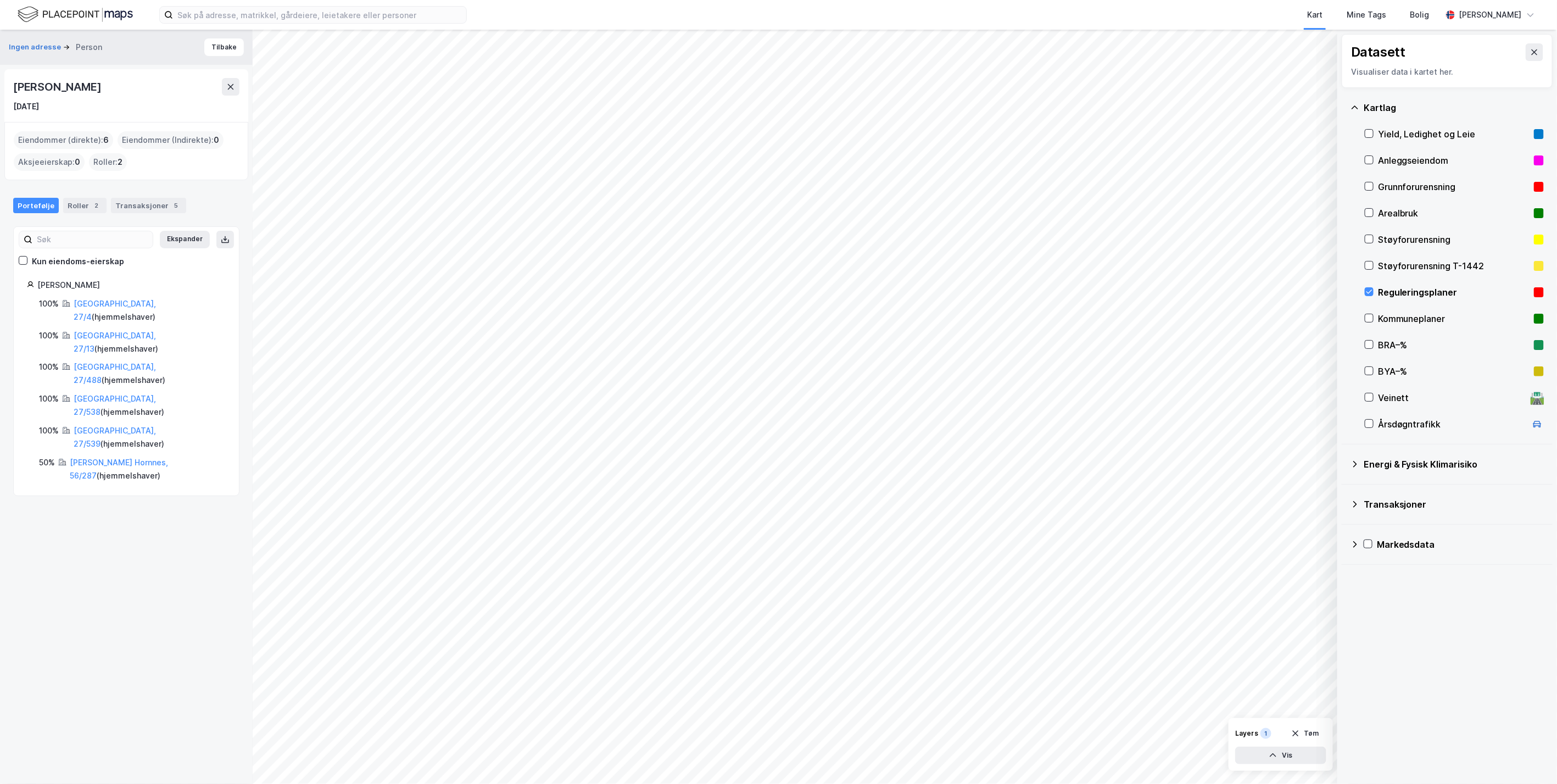
click at [70, 577] on div "Ingen adresse Person [PERSON_NAME] [DATE] Eiendommer (direkte) : 6 Eiendommer (…" at bounding box center [126, 407] width 253 height 755
